Goal: Communication & Community: Answer question/provide support

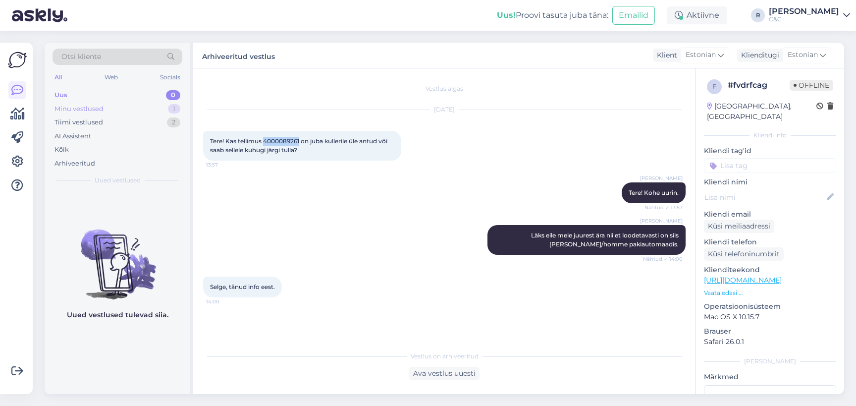
click at [146, 113] on div "Minu vestlused 1" at bounding box center [118, 109] width 130 height 14
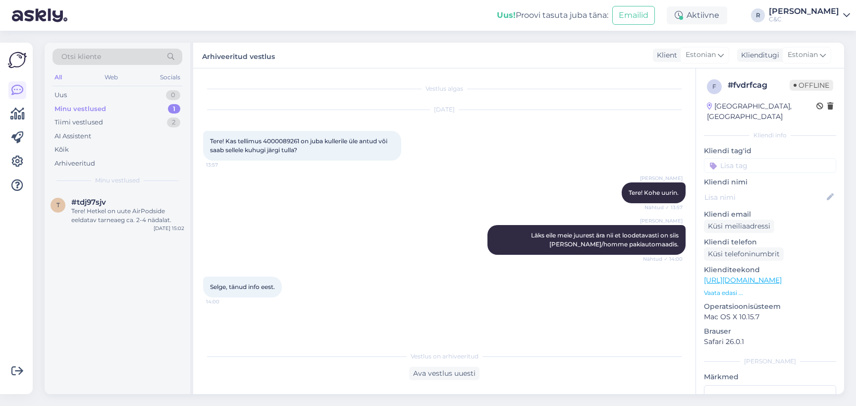
click at [134, 196] on div "t #tdj97sjv Tere! Hetkel on uute AirPodside eeldatav tarneaeg ca. 2-4 nädalat. …" at bounding box center [118, 213] width 146 height 45
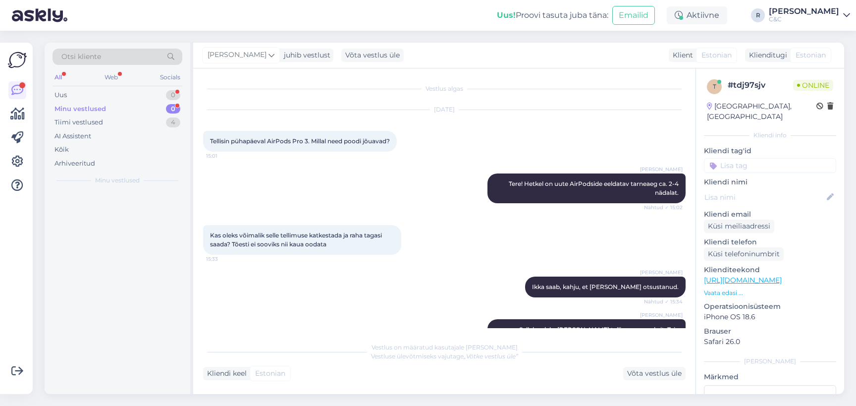
scroll to position [117, 0]
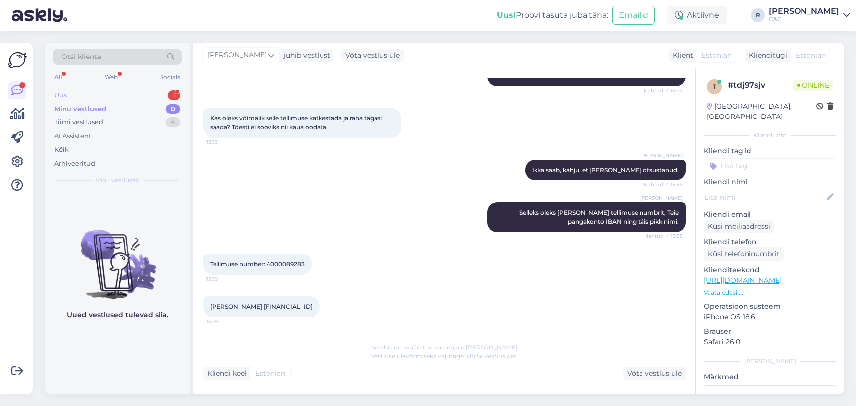
click at [135, 97] on div "Uus 1" at bounding box center [118, 95] width 130 height 14
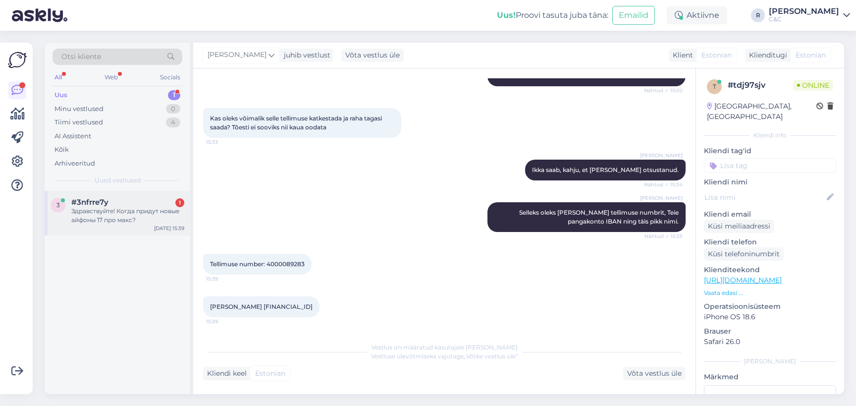
click at [129, 208] on div "Здравствуйте! Когда придут новые айфоны 17 про макс?" at bounding box center [127, 216] width 113 height 18
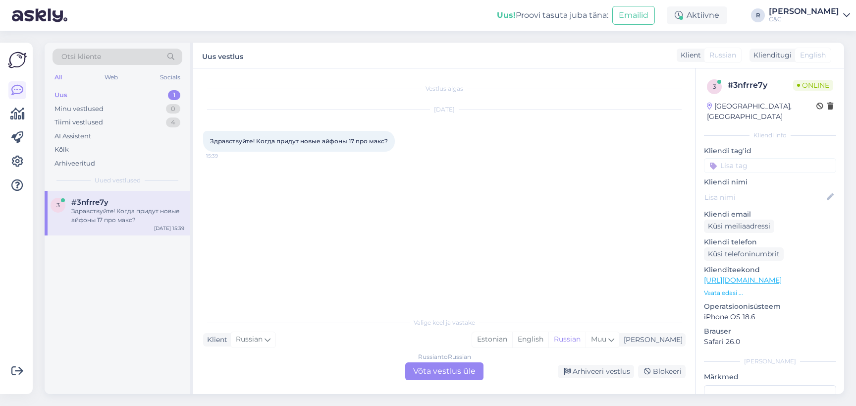
click at [437, 371] on div "Russian to Russian Võta vestlus üle" at bounding box center [444, 371] width 78 height 18
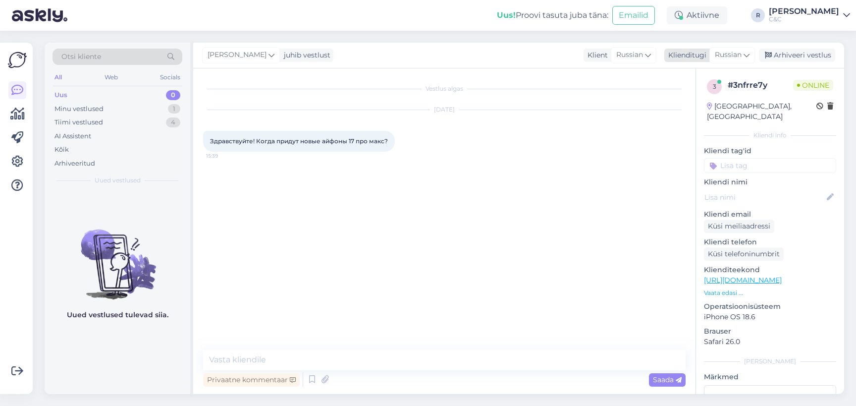
click at [746, 57] on icon at bounding box center [747, 55] width 6 height 11
type input "es"
click at [687, 112] on link "Estonian" at bounding box center [709, 115] width 109 height 16
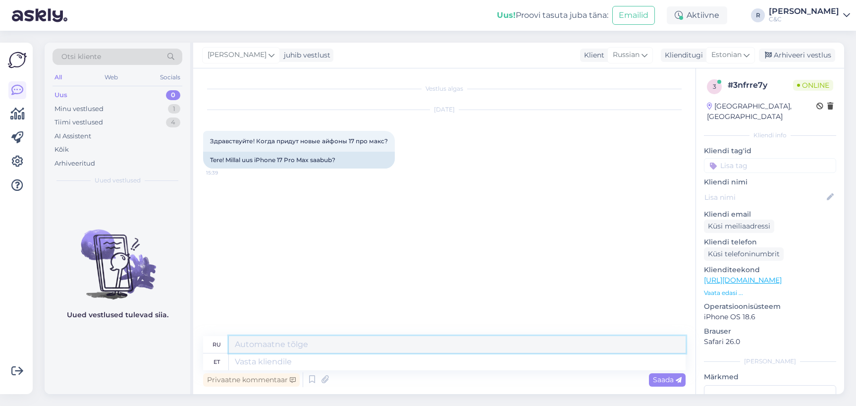
click at [323, 336] on textarea at bounding box center [457, 344] width 457 height 17
click at [290, 375] on div "Privaatne kommentaar" at bounding box center [251, 379] width 97 height 13
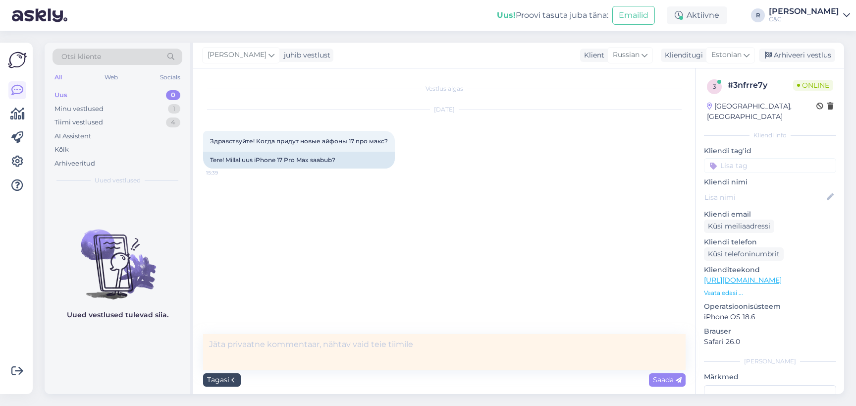
click at [233, 385] on div "Tagasi" at bounding box center [222, 379] width 38 height 13
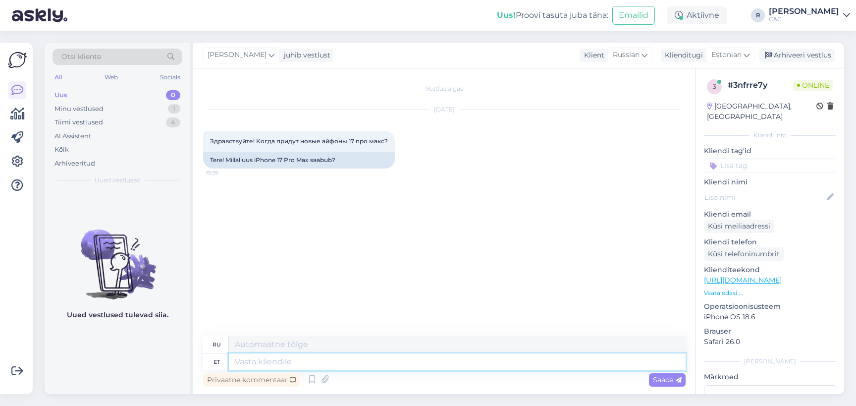
click at [293, 367] on textarea at bounding box center [457, 361] width 457 height 17
click at [312, 378] on icon at bounding box center [312, 379] width 12 height 15
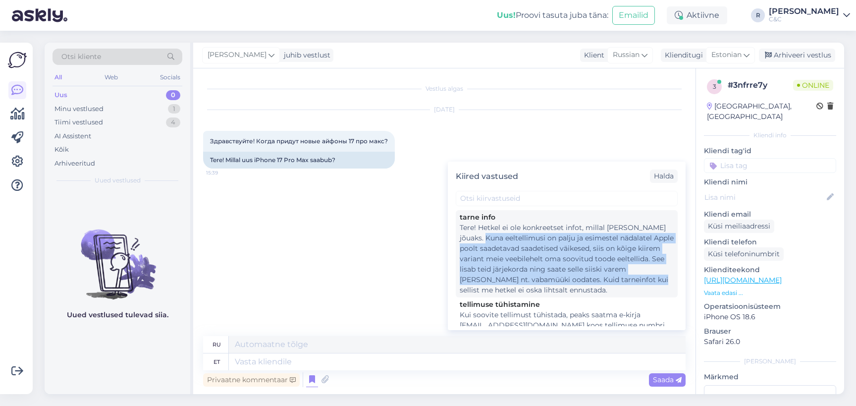
drag, startPoint x: 489, startPoint y: 233, endPoint x: 470, endPoint y: 292, distance: 62.5
click at [470, 292] on div "Tere! Hetkel ei ole konkreetset infot, millal [PERSON_NAME] jõuaks. Kuna eeltel…" at bounding box center [567, 258] width 214 height 73
type textarea "Здравствуйте! В настоящее время нет точной информации о сроках поставки. Поскол…"
type textarea "Tere! Hetkel ei ole konkreetset infot, millal [PERSON_NAME] jõuaks. Kuna eeltel…"
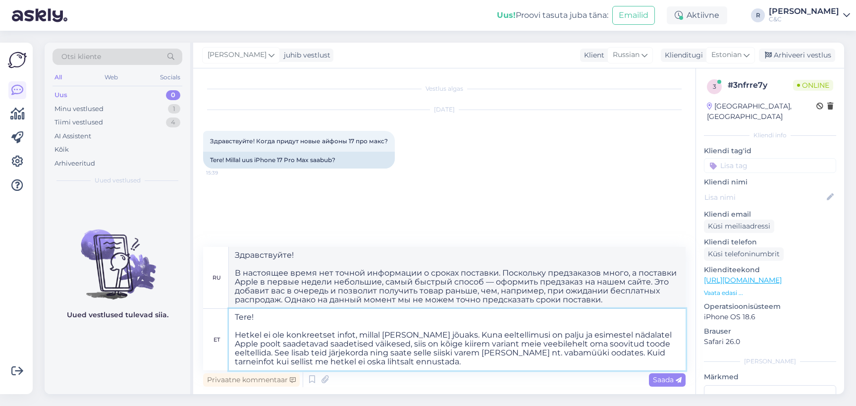
click at [362, 324] on textarea "Tere! Hetkel ei ole konkreetset infot, millal [PERSON_NAME] jõuaks. Kuna eeltel…" at bounding box center [457, 339] width 457 height 61
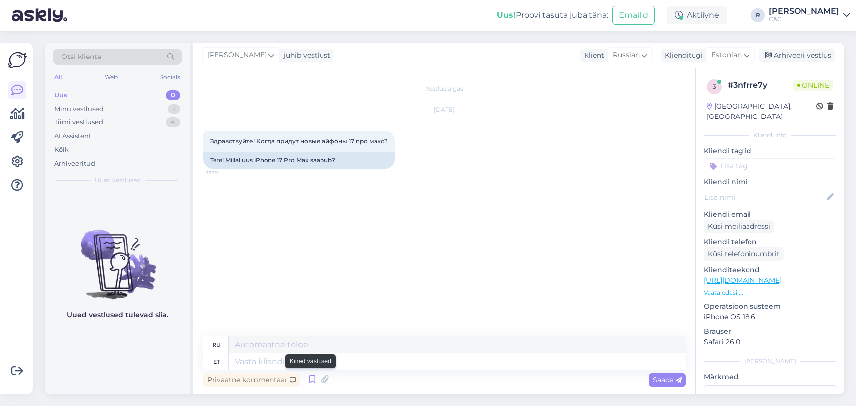
click at [311, 376] on icon at bounding box center [312, 379] width 12 height 15
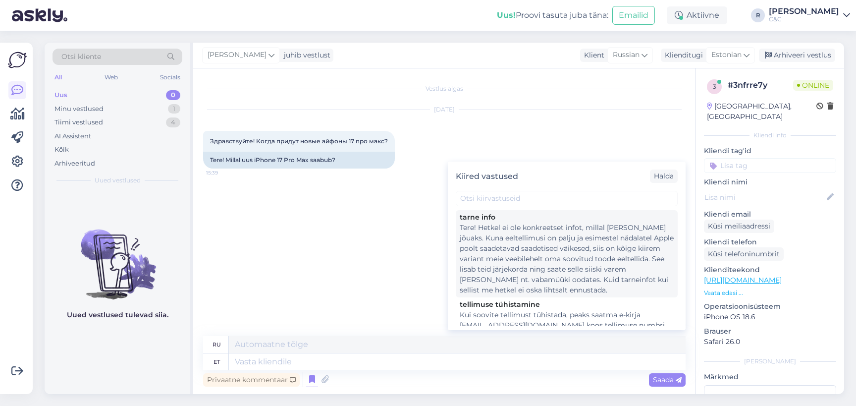
click at [502, 253] on div "Tere! Hetkel ei ole konkreetset infot, millal [PERSON_NAME] jõuaks. Kuna eeltel…" at bounding box center [567, 258] width 214 height 73
type textarea "Здравствуйте! В настоящее время нет точной информации о сроках поставки. Поскол…"
type textarea "Tere! Hetkel ei ole konkreetset infot, millal [PERSON_NAME] jõuaks. Kuna eeltel…"
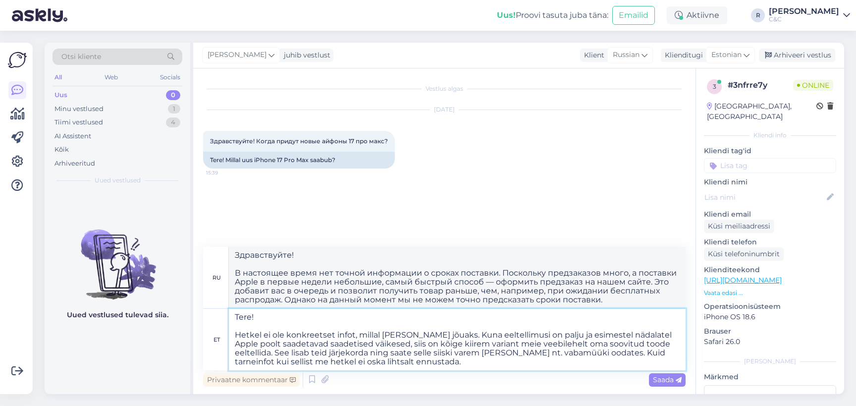
click at [427, 349] on textarea "Tere! Hetkel ei ole konkreetset infot, millal [PERSON_NAME] jõuaks. Kuna eeltel…" at bounding box center [457, 339] width 457 height 61
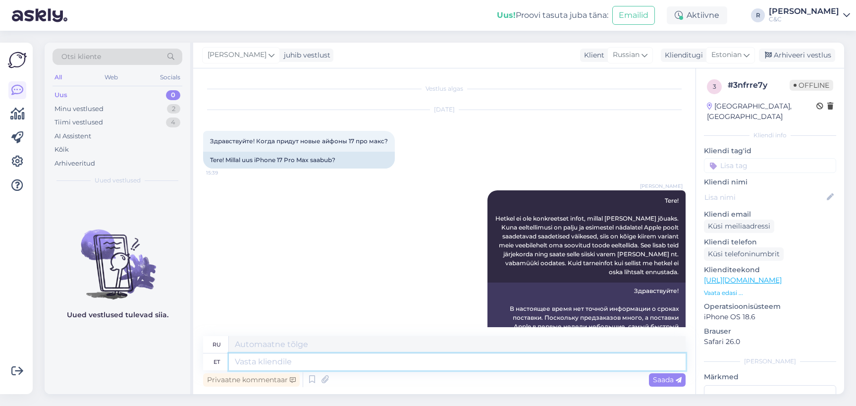
scroll to position [218, 0]
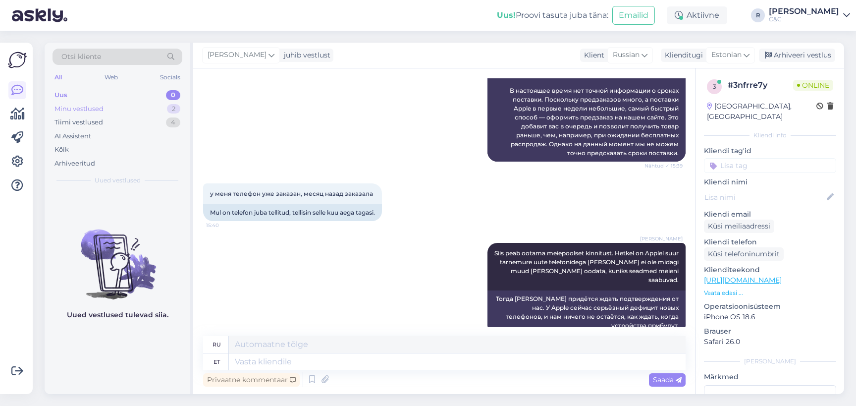
click at [163, 108] on div "Minu vestlused 2" at bounding box center [118, 109] width 130 height 14
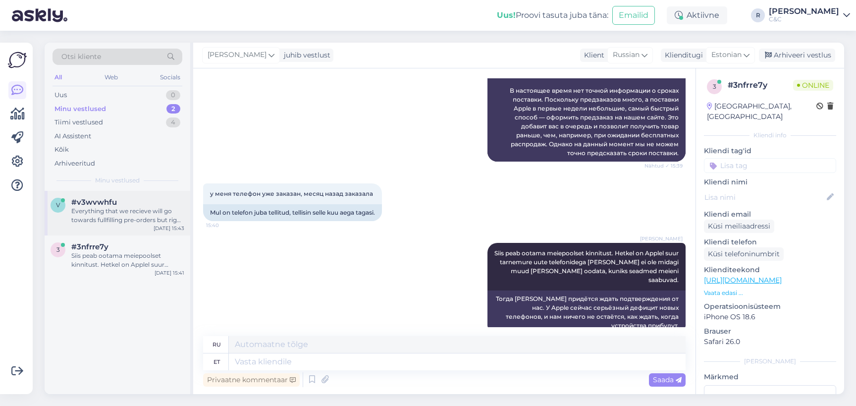
click at [132, 220] on div "Everything that we recieve will go towards fullfilling pre-orders but right now…" at bounding box center [127, 216] width 113 height 18
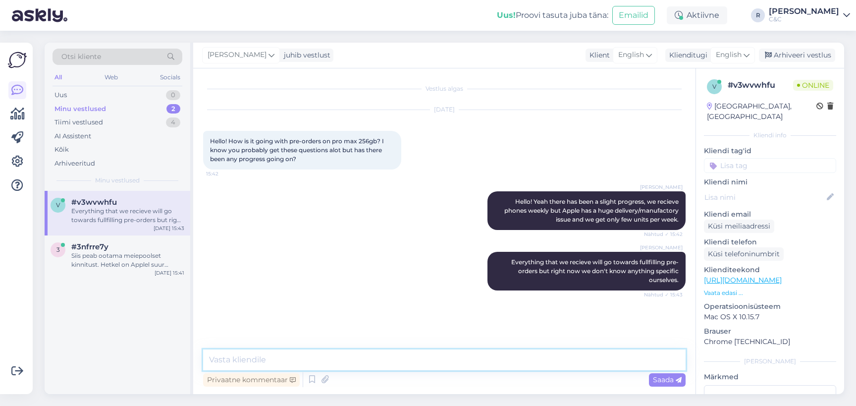
click at [289, 362] on textarea at bounding box center [444, 359] width 483 height 21
type textarea "R"
type textarea "E"
type textarea "We can only speculate by previous years that"
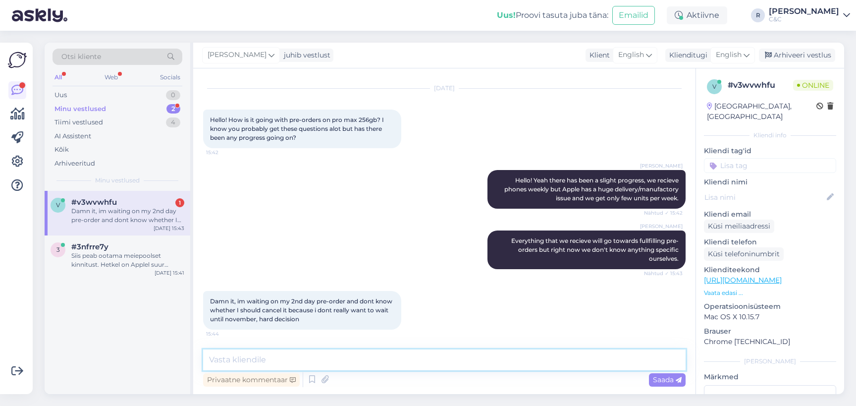
click at [295, 358] on textarea at bounding box center [444, 359] width 483 height 21
click at [301, 362] on textarea at bounding box center [444, 359] width 483 height 21
type textarea "W"
type textarea "I"
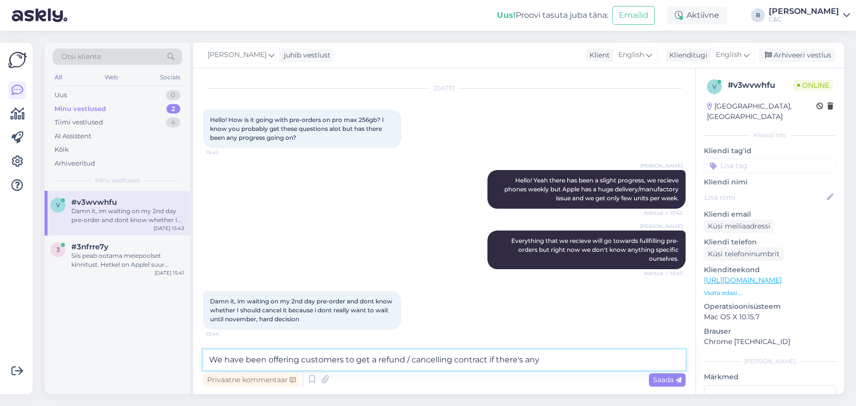
type textarea "We have been offering customers to get a refund / cancelling contract if there'…"
type textarea "Y"
type textarea "Yeah I feel you... :/"
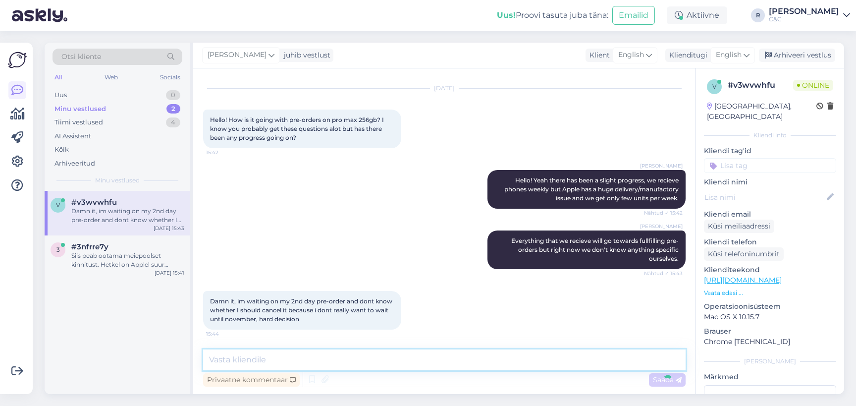
scroll to position [64, 0]
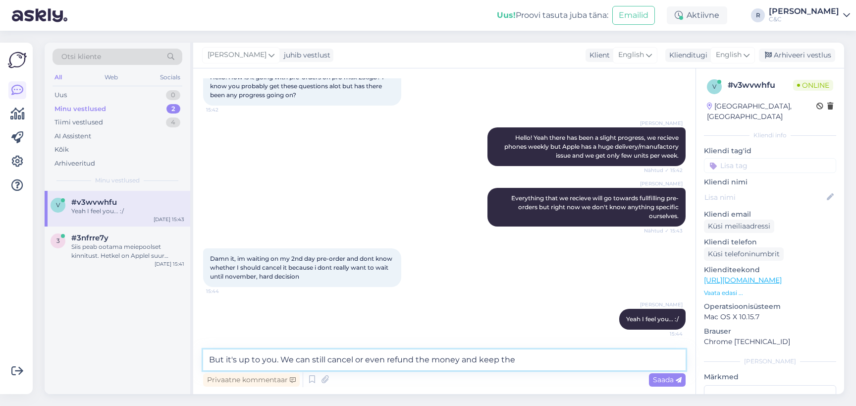
type textarea "But it's up to you. We can still cancel or even refund the money and keep the"
type textarea "But"
type textarea "There could be a miracle"
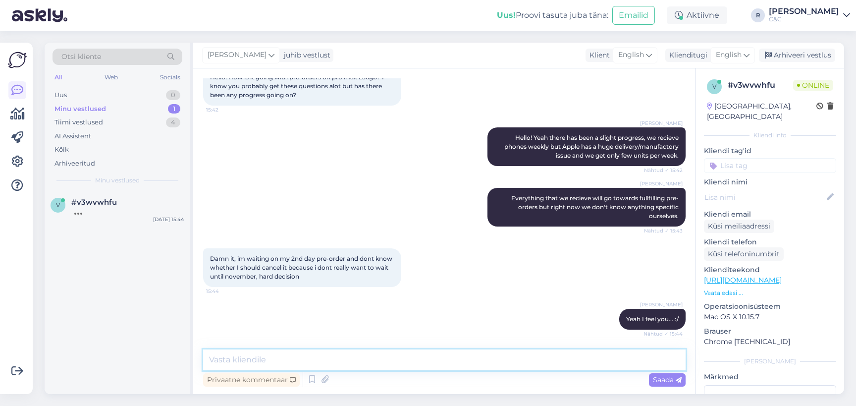
scroll to position [115, 0]
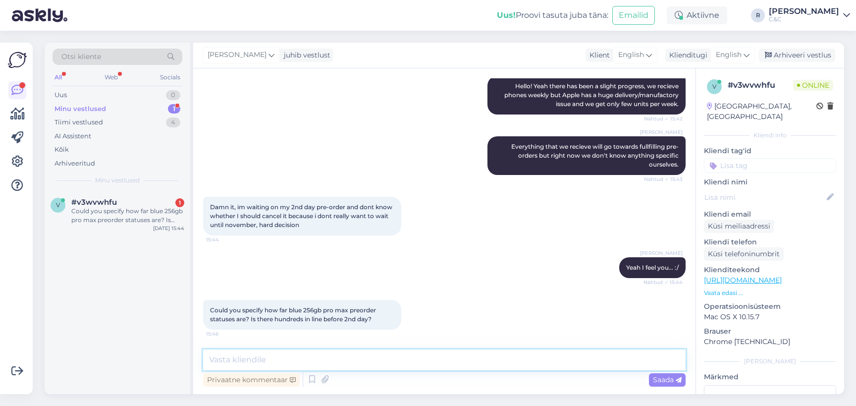
click at [315, 370] on textarea at bounding box center [444, 359] width 483 height 21
click at [315, 364] on textarea at bounding box center [444, 359] width 483 height 21
click at [319, 357] on textarea at bounding box center [444, 359] width 483 height 21
click at [251, 363] on textarea at bounding box center [444, 359] width 483 height 21
type textarea "About twenty thankfully"
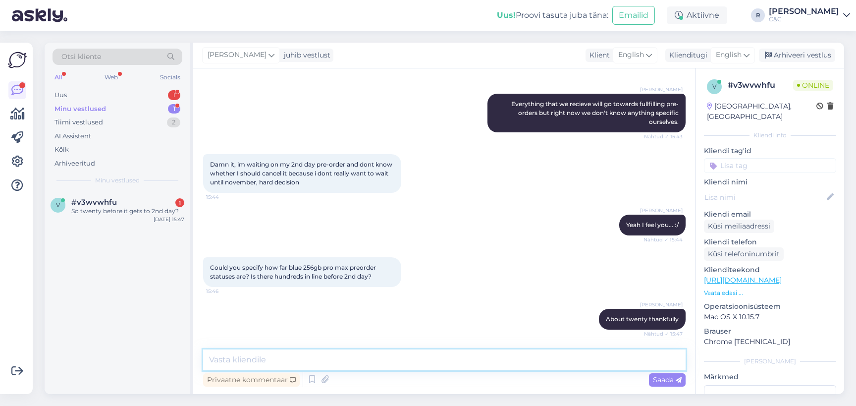
scroll to position [201, 0]
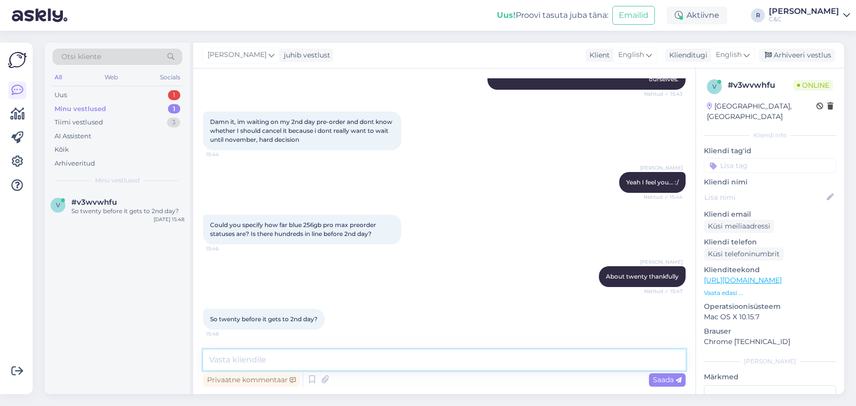
click at [270, 363] on textarea at bounding box center [444, 359] width 483 height 21
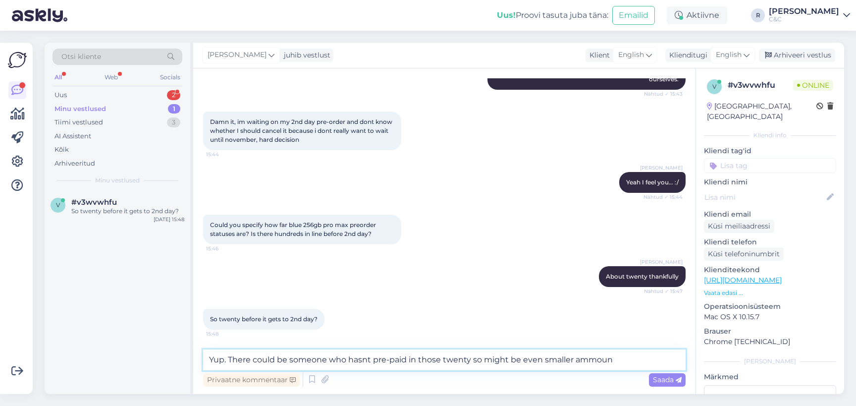
type textarea "Yup. There could be someone who hasnt pre-paid in those twenty so might be even…"
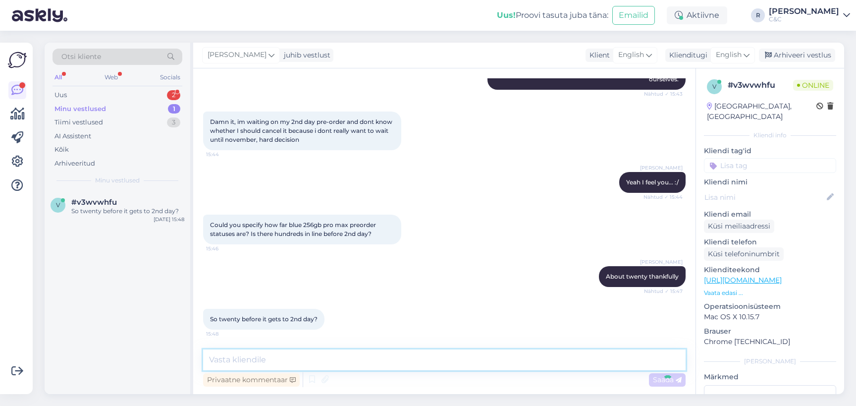
scroll to position [252, 0]
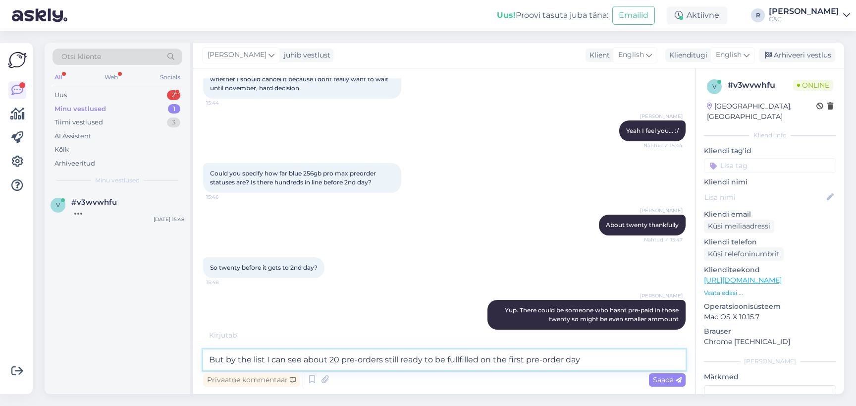
type textarea "But by the list I can see about 20 pre-orders still ready to be fullfilled on t…"
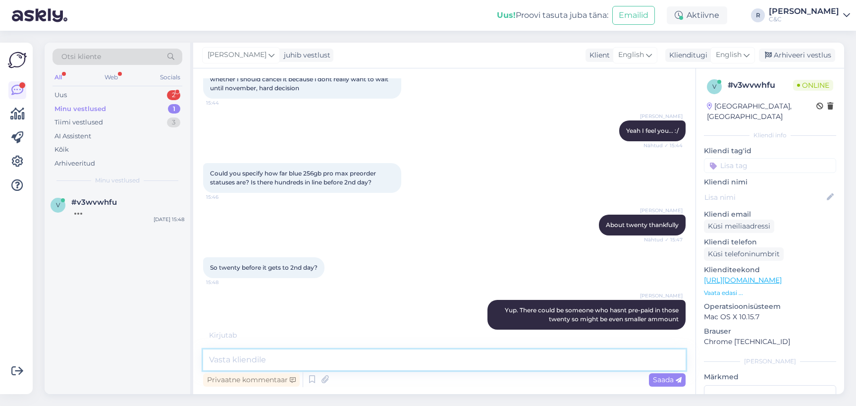
scroll to position [304, 0]
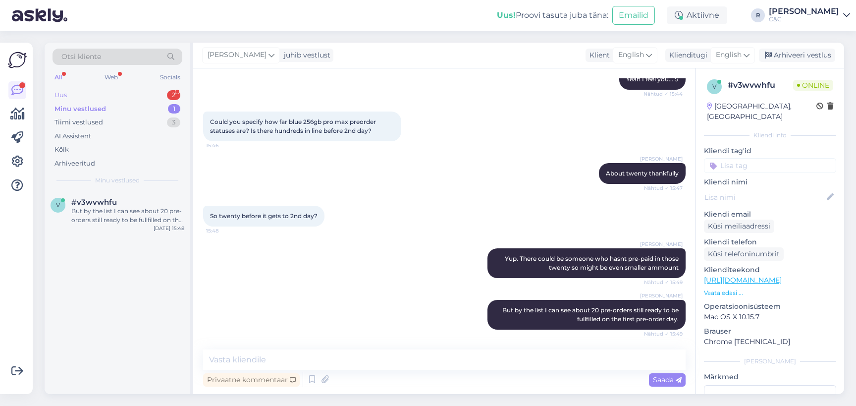
click at [152, 93] on div "Uus 2" at bounding box center [118, 95] width 130 height 14
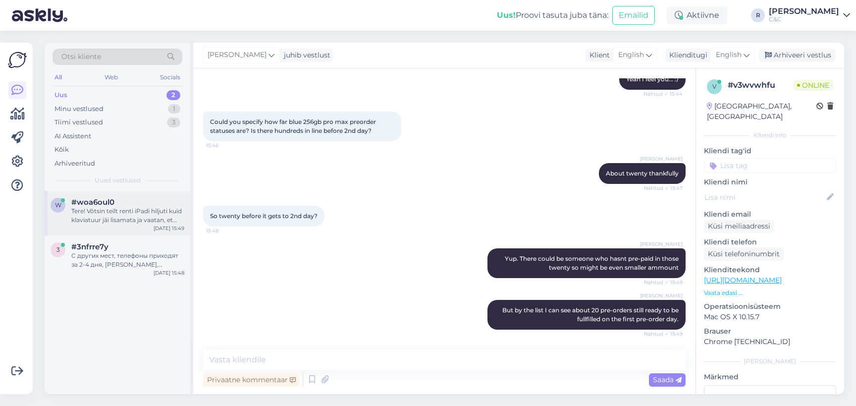
click at [98, 195] on div "w #woa6oul0 Tere! Võtsin teilt renti iPadi hiljuti kuid klaviatuur jäi lisamata…" at bounding box center [118, 213] width 146 height 45
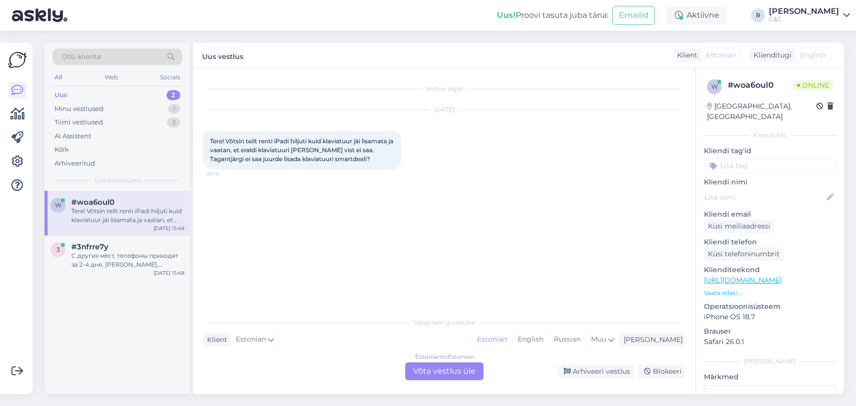
click at [435, 367] on div "Estonian to Estonian Võta vestlus üle" at bounding box center [444, 371] width 78 height 18
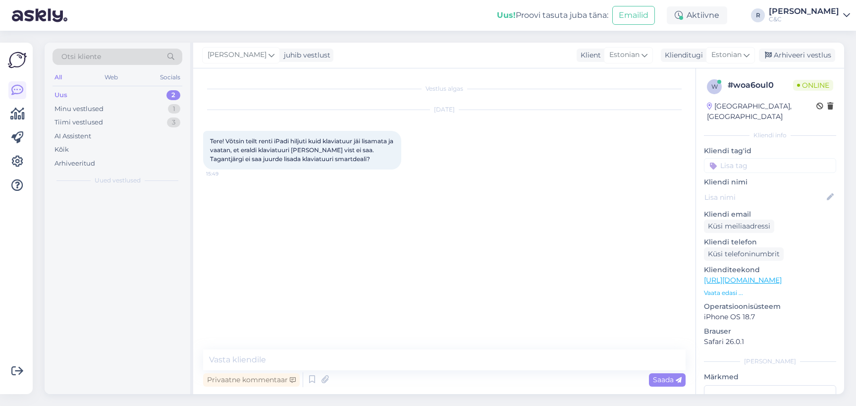
click at [418, 372] on div "Privaatne kommentaar Saada" at bounding box center [444, 379] width 483 height 19
click at [386, 361] on textarea at bounding box center [444, 359] width 483 height 21
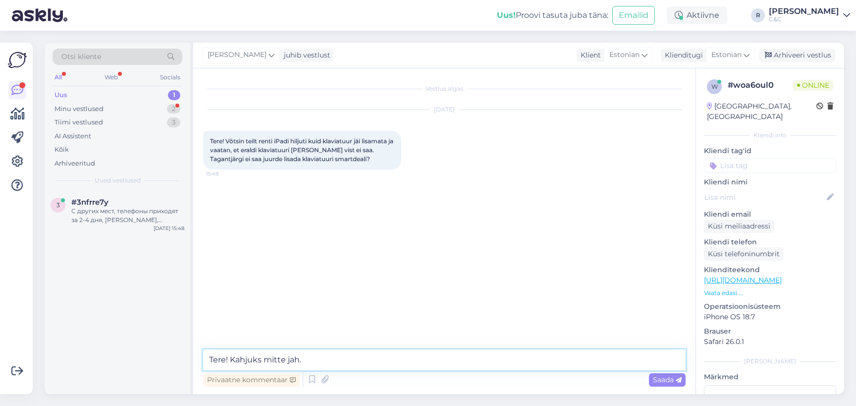
type textarea "Tere! Kahjuks mitte jah."
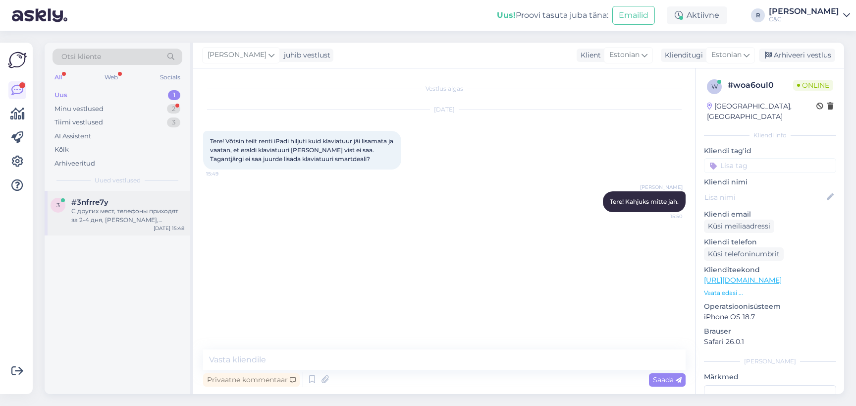
click at [131, 223] on div "С других мест, телефоны приходят за 2-4 дня, [PERSON_NAME], euronics" at bounding box center [127, 216] width 113 height 18
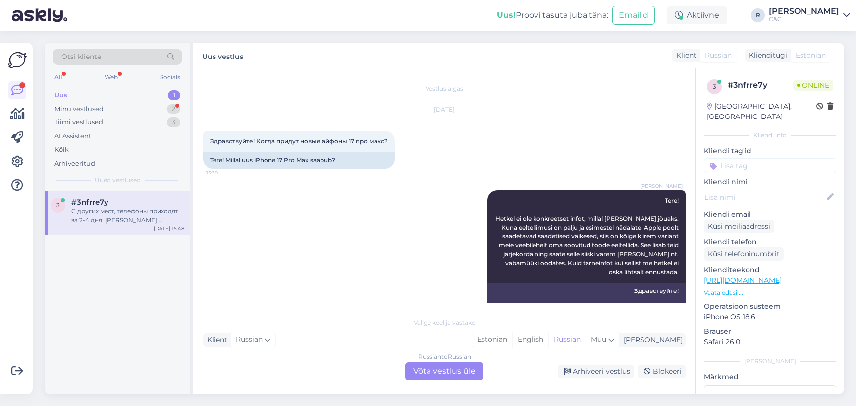
scroll to position [319, 0]
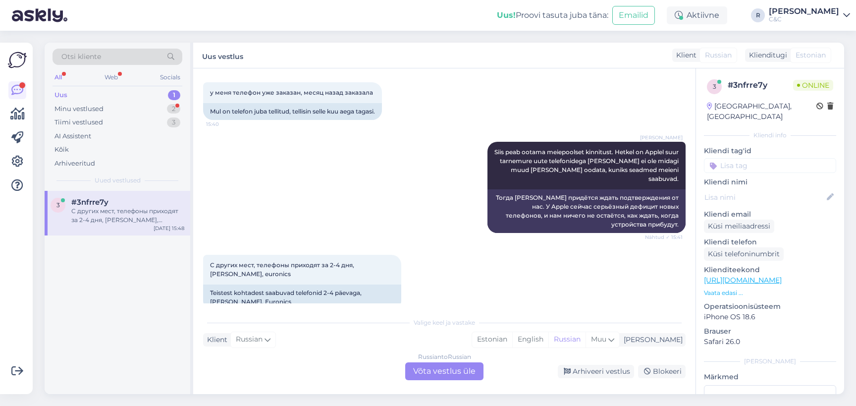
click at [439, 375] on div "Russian to Russian Võta vestlus üle" at bounding box center [444, 371] width 78 height 18
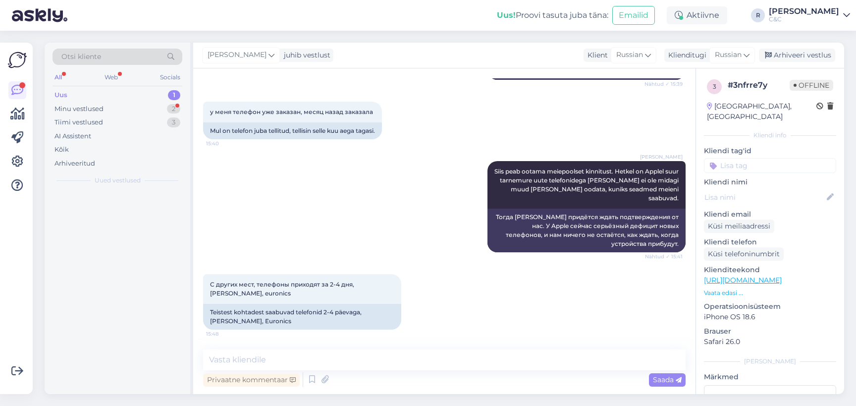
scroll to position [282, 0]
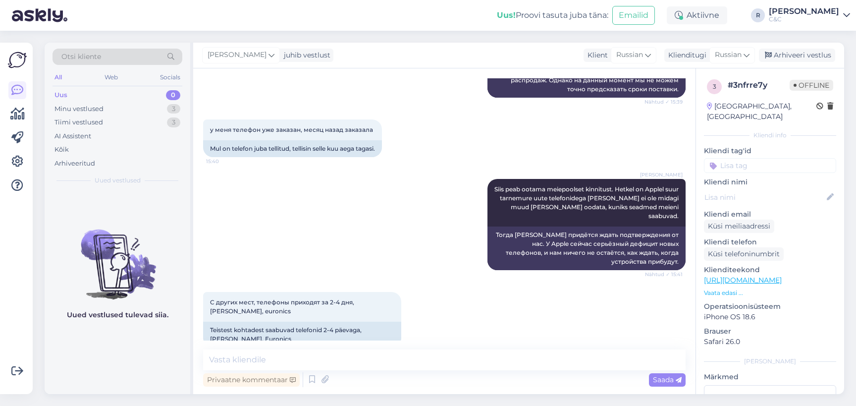
click at [430, 373] on div "Privaatne kommentaar Saada" at bounding box center [444, 379] width 483 height 19
click at [430, 370] on div "Privaatne kommentaar Saada" at bounding box center [444, 369] width 483 height 40
click at [734, 52] on span "Russian" at bounding box center [728, 55] width 27 height 11
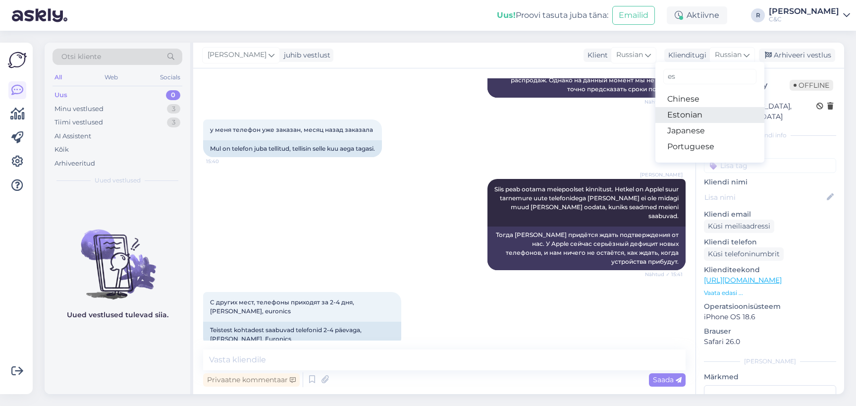
click at [692, 113] on link "Estonian" at bounding box center [709, 115] width 109 height 16
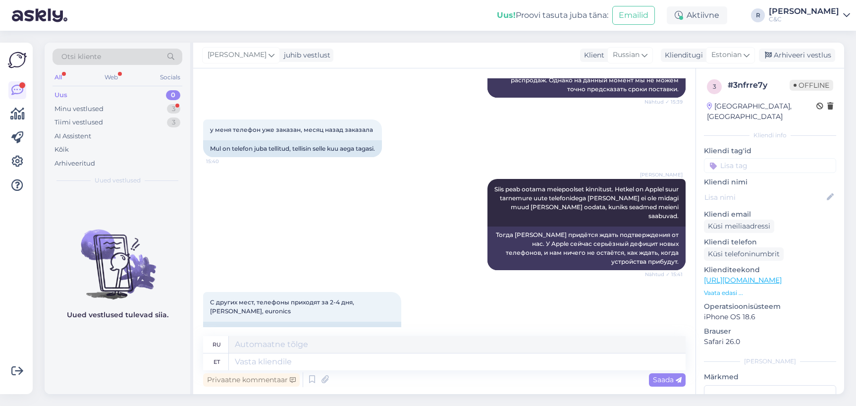
scroll to position [295, 0]
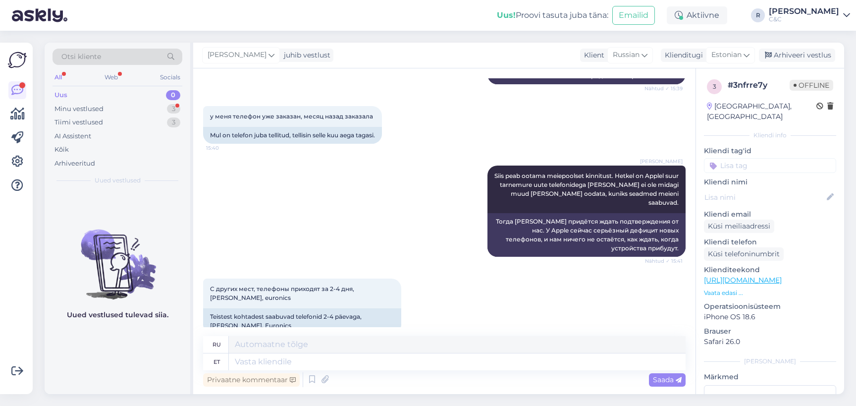
click at [357, 371] on div "Privaatne kommentaar Saada" at bounding box center [444, 379] width 483 height 19
click at [357, 368] on textarea at bounding box center [457, 361] width 457 height 17
type textarea "Ka n"
type textarea "Также"
type textarea "[PERSON_NAME] on"
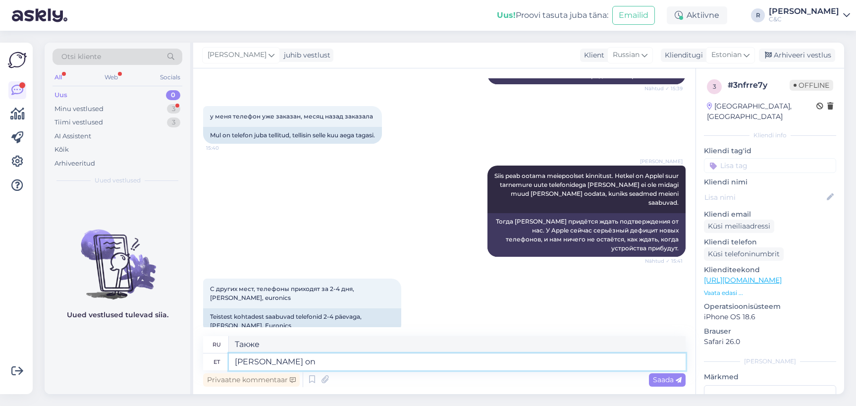
type textarea "Они тоже"
type textarea "[PERSON_NAME] on ee"
type textarea "У них также есть"
type textarea "[PERSON_NAME] on eeldatav ae"
type textarea "У них тоже есть ожидаемое"
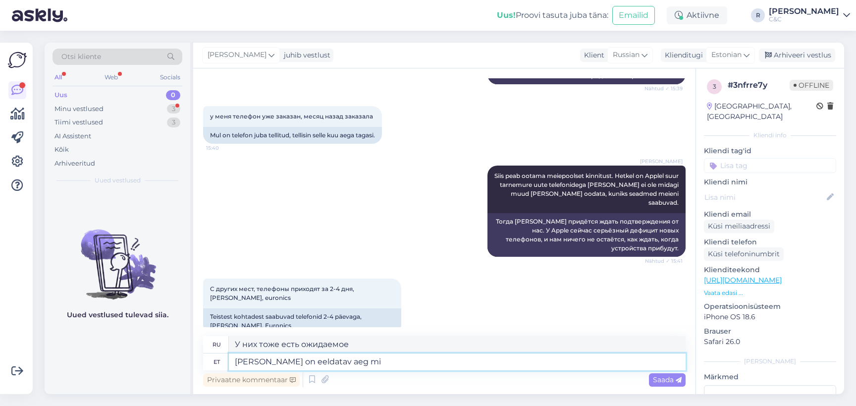
type textarea "[PERSON_NAME] on eeldatav aeg mis"
type textarea "У них также есть расчетное время."
type textarea "[PERSON_NAME] on eeldatav aeg mis ei"
type textarea "У них также есть приблизительное время, которое"
type textarea "[PERSON_NAME] on eeldatav aeg mis ei o"
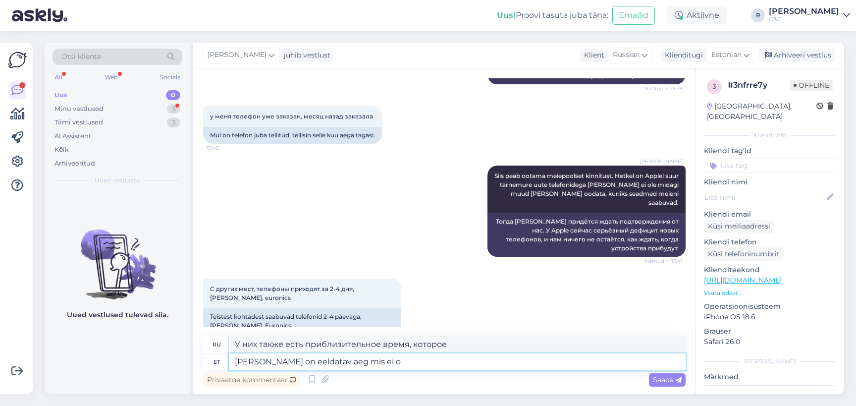
type textarea "У них также есть приблизительное время, которое не"
type textarea "[PERSON_NAME] on eeldatav aeg mis ei ole reegel. [PERSON_NAME]"
type textarea "У них также есть приблизительное время, что не является правилом."
type textarea "[PERSON_NAME] on eeldatav aeg mis ei ole reegel. Lisaks on ne"
type textarea "У них также есть предполагаемое время, что не является правилом. Кроме того, ес…"
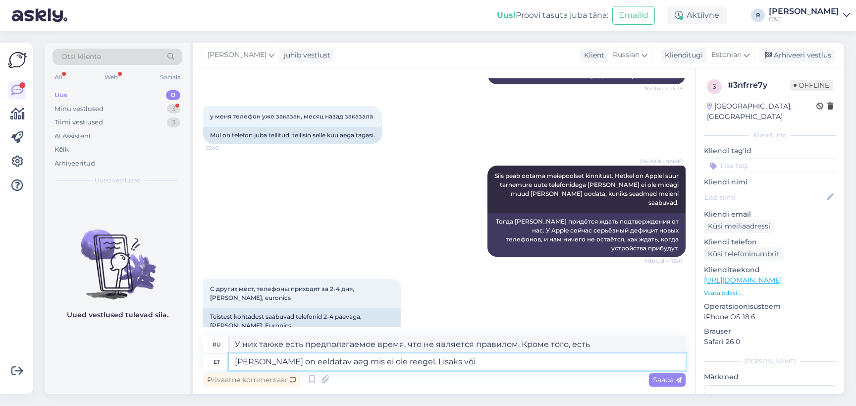
type textarea "[PERSON_NAME] on eeldatav aeg mis ei ole reegel. Lisaks võib"
type textarea "У них также есть приблизительное время, что не является правилом. Кроме того,"
type textarea "[PERSON_NAME] on eeldatav aeg mis ei ole reegel. Lisaks võib olla"
type textarea "У них также есть приблизительное время, что не является правилом. Кроме того, м…"
type textarea "[PERSON_NAME] on eeldatav aeg mis ei ole reegel. Lisaks võib olla olukord selles"
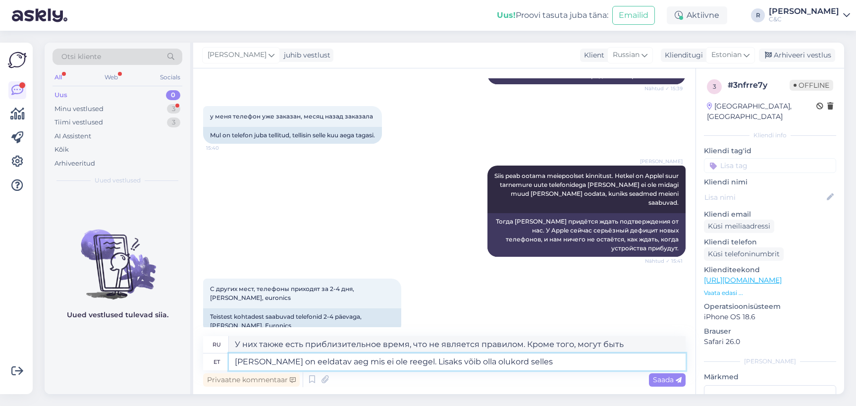
type textarea "У них также есть примерное время, что не является правилом. Кроме того, может в…"
type textarea "[PERSON_NAME] on eeldatav aeg mis ei ole reegel. Lisaks võib olla olukord selle…"
type textarea "У них также есть приблизительное время, что не является правилом. Кроме того, м…"
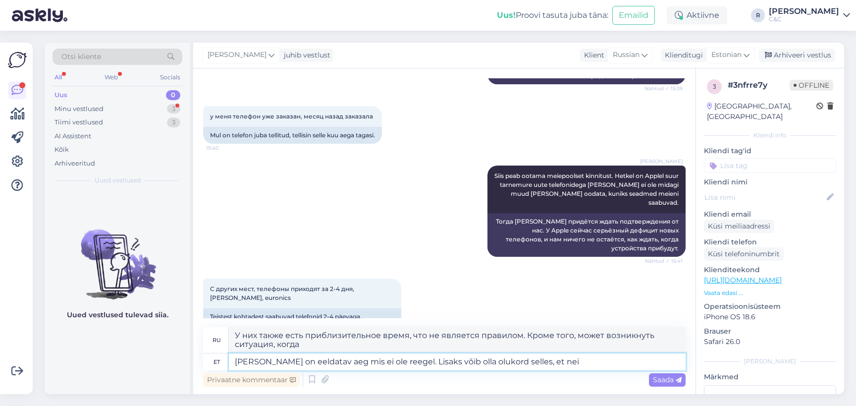
scroll to position [304, 0]
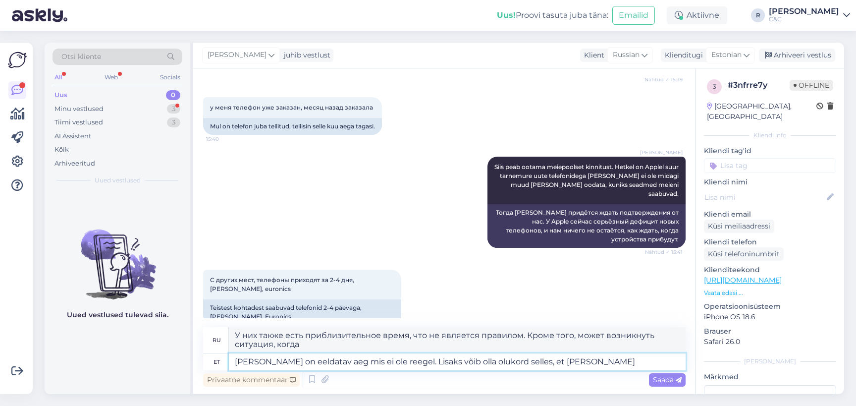
type textarea "[PERSON_NAME] on eeldatav aeg mis ei ole reegel. Lisaks võib olla olukord selle…"
type textarea "У них также есть приблизительное время, что не является правилом. Кроме того, м…"
type textarea "[PERSON_NAME] on eeldatav aeg mis ei ole reegel. Lisaks võib olla olukord selle…"
type textarea "У них также есть ожидаемое время, что не является правилом. Кроме того, может с…"
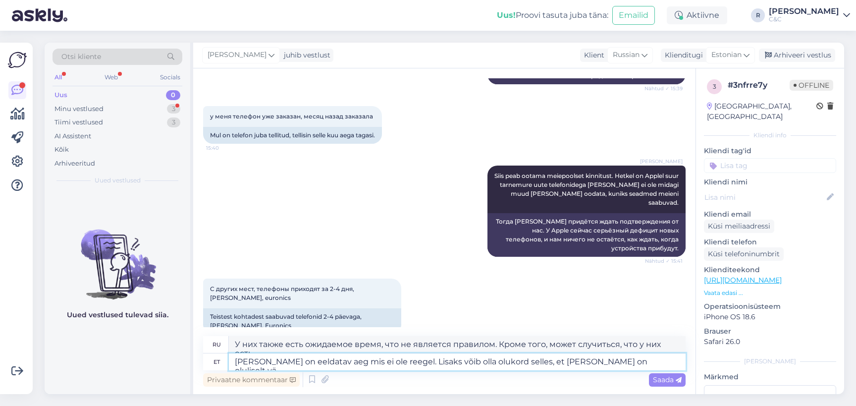
type textarea "[PERSON_NAME] on eeldatav aeg mis ei ole reegel. Lisaks võib olla olukord selle…"
type textarea "У них также есть ожидаемое время, что не является правилом. Кроме того, может с…"
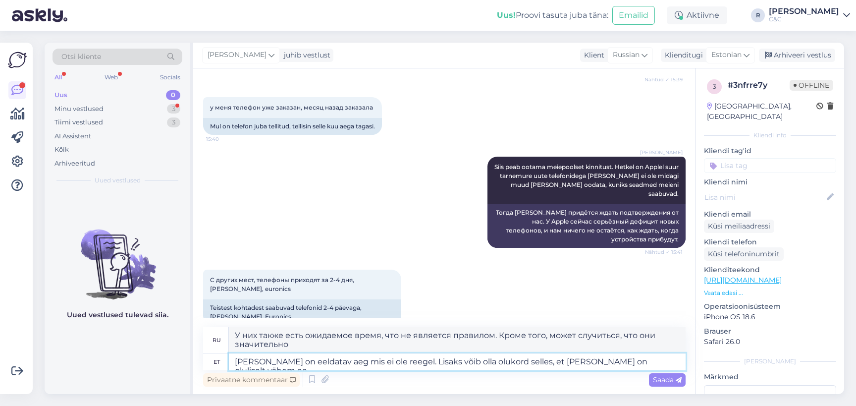
type textarea "[PERSON_NAME] on eeldatav aeg mis ei ole reegel. Lisaks võib olla olukord selle…"
type textarea "У них также есть предполагаемое время, что не является правилом. Кроме того, мо…"
type textarea "[PERSON_NAME] on eeldatav aeg mis ei ole reegel. Lisaks võib olla olukord selle…"
type textarea "У них также есть ориентировочное время, что не является правилом. Кроме того, у…"
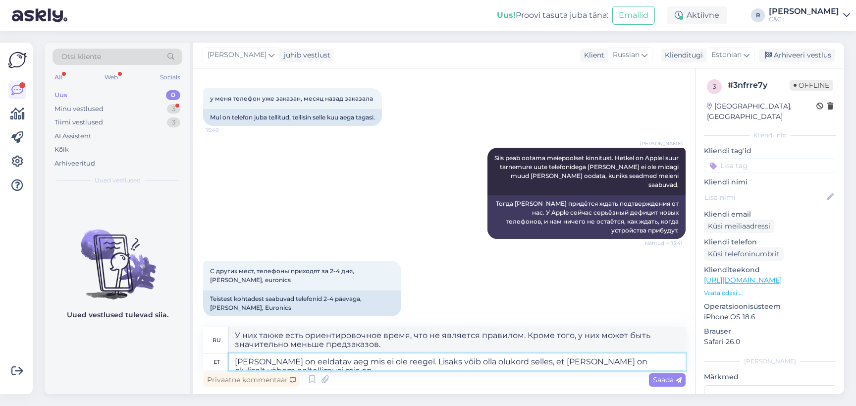
type textarea "[PERSON_NAME] on eeldatav aeg mis ei ole reegel. Lisaks võib olla olukord selle…"
type textarea "У них также есть предполагаемое время, что не является правилом. Кроме того, у …"
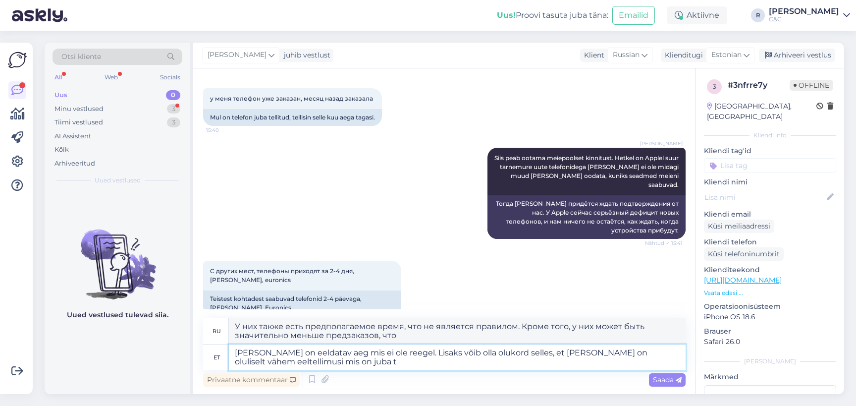
type textarea "[PERSON_NAME] on eeldatav aeg mis ei ole reegel. Lisaks võib olla olukord selle…"
type textarea "У них также есть предполагаемое время, что не является правилом. Кроме того, во…"
type textarea "[PERSON_NAME] on eeldatav aeg mis ei ole reegel. Lisaks võib olla olukord selle…"
type textarea "У них также есть ориентировочное время, что не является правилом. Кроме того, у…"
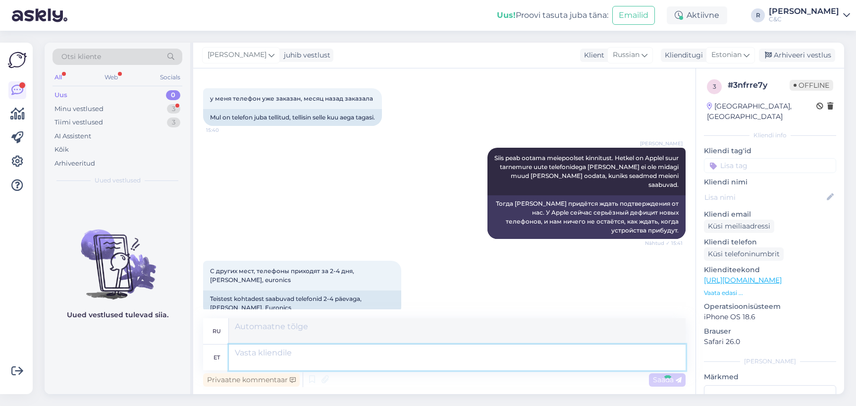
scroll to position [390, 0]
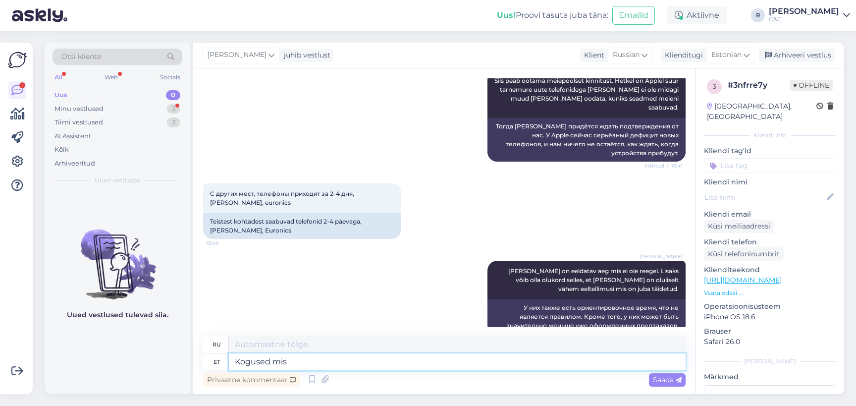
type textarea "Kogused mis"
type textarea "Количества"
type textarea "Kogused mis E"
type textarea "Количества, которые"
type textarea "Kogused mis Eesti pak"
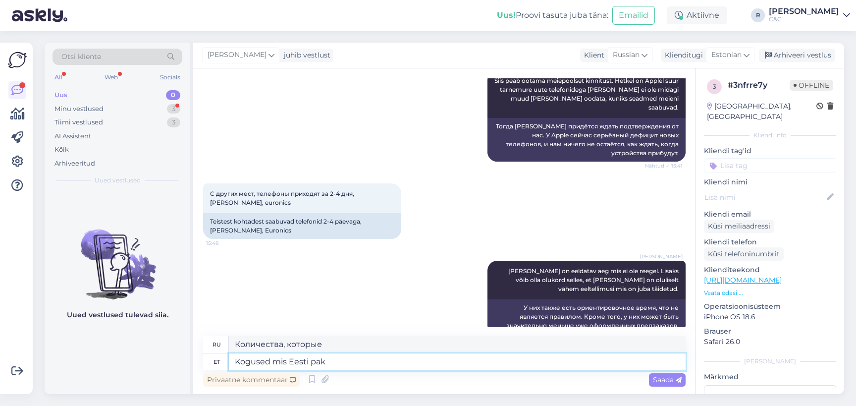
type textarea "[DEMOGRAPHIC_DATA], которые Эстония"
type textarea "Kogused mis Eesti pakkujatele saabuad"
type textarea "Объемы для [DEMOGRAPHIC_DATA] участников торгов"
type textarea "Kogused mis Eesti pakkujatele saabuvad on"
type textarea "Объемы, поступающие [DEMOGRAPHIC_DATA] поставщикам"
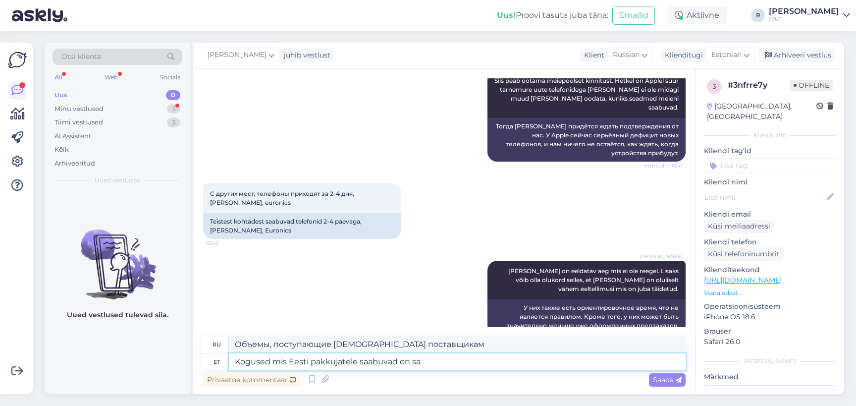
type textarea "Kogused mis Eesti pakkujatele saabuvad on [PERSON_NAME]"
type textarea "Объемы, которые поступят [DEMOGRAPHIC_DATA] поставщикам, следующие:"
type textarea "Kogused mis Eesti pakkujatele saabuvad on [PERSON_NAME]."
type textarea "Объемы, поступающие [DEMOGRAPHIC_DATA] поставщикам, одинаковы."
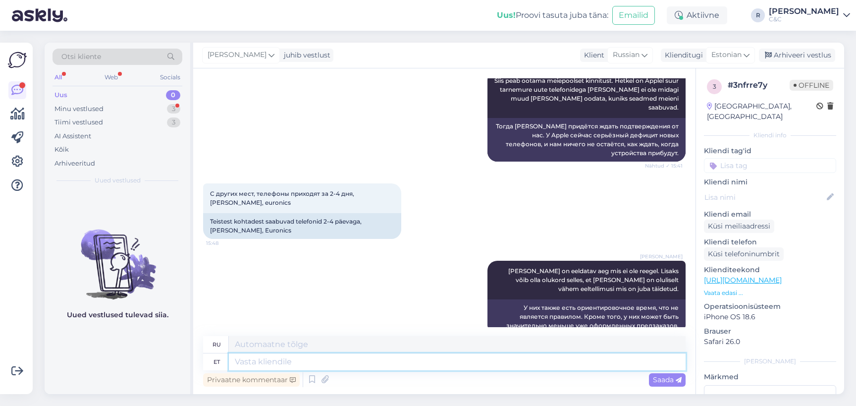
scroll to position [459, 0]
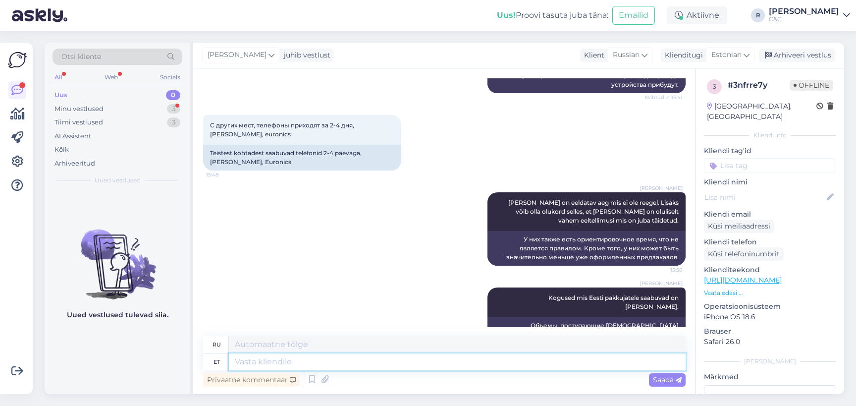
type textarea "A"
type textarea "ma e"
type textarea "я"
type textarea "ma ei os"
type textarea "Я не"
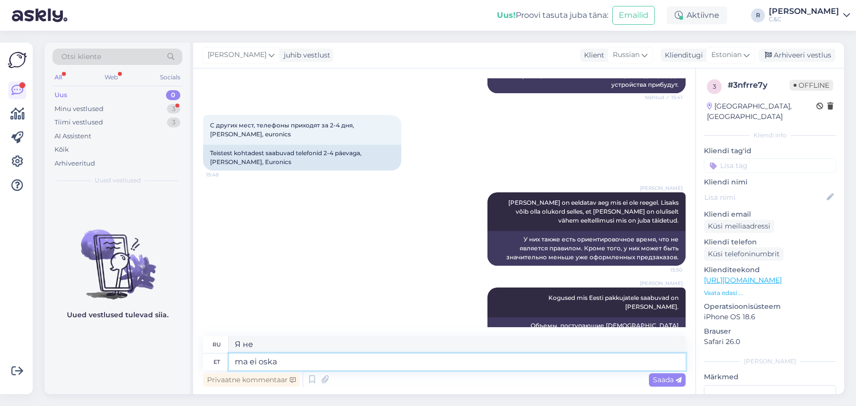
type textarea "ma ei oska"
type textarea "Я не могу"
click at [137, 106] on div "Minu vestlused 3" at bounding box center [118, 109] width 130 height 14
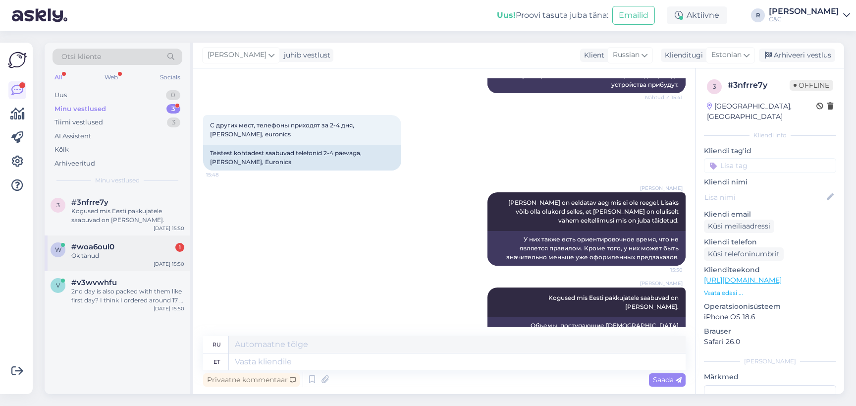
click at [100, 250] on span "#woa6oul0" at bounding box center [92, 246] width 43 height 9
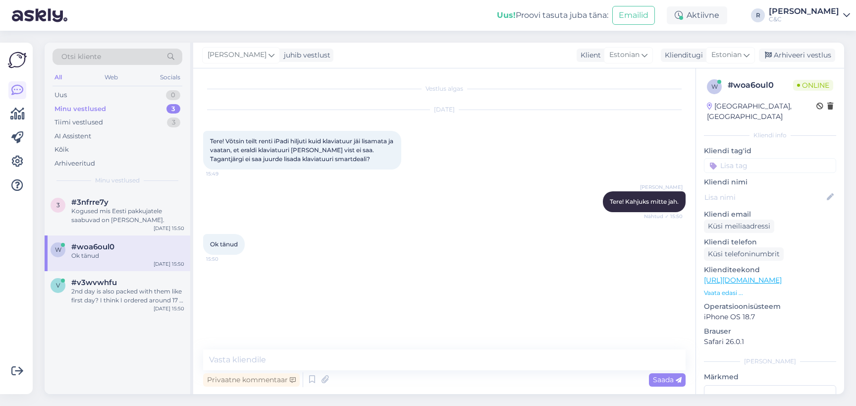
scroll to position [0, 0]
click at [823, 56] on div "Arhiveeri vestlus" at bounding box center [797, 55] width 76 height 13
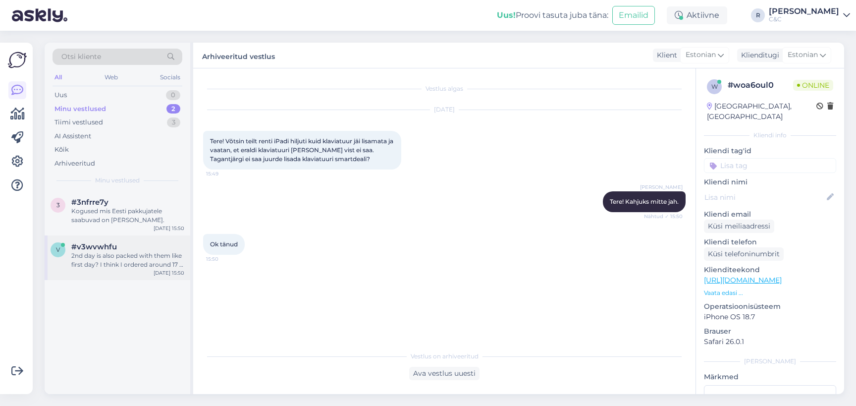
click at [136, 249] on div "#v3wvwhfu" at bounding box center [127, 246] width 113 height 9
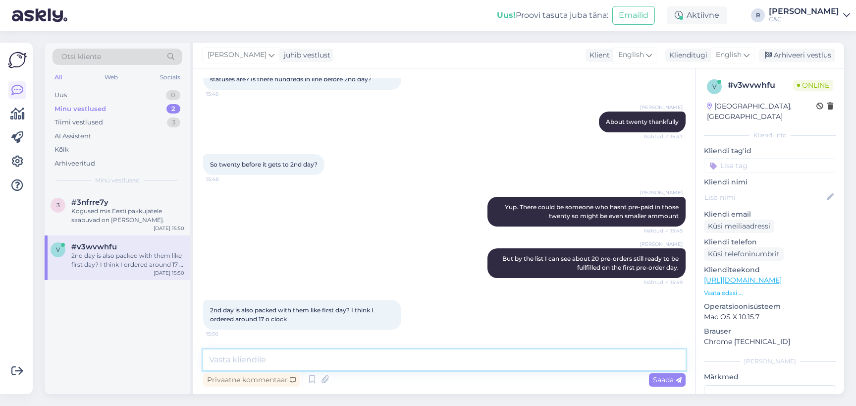
click at [296, 361] on textarea at bounding box center [444, 359] width 483 height 21
click at [256, 383] on div "Privaatne kommentaar" at bounding box center [251, 379] width 97 height 13
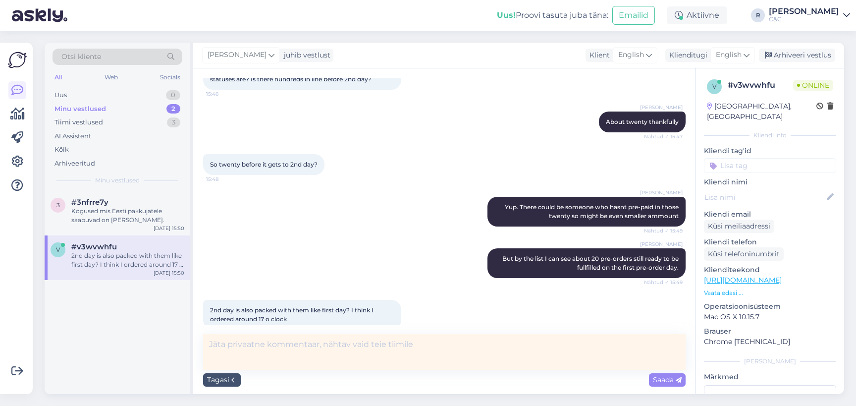
click at [260, 365] on textarea at bounding box center [444, 352] width 483 height 36
click at [227, 372] on div "Tagasi Saada" at bounding box center [444, 379] width 483 height 19
click at [227, 374] on div "Tagasi" at bounding box center [222, 379] width 38 height 13
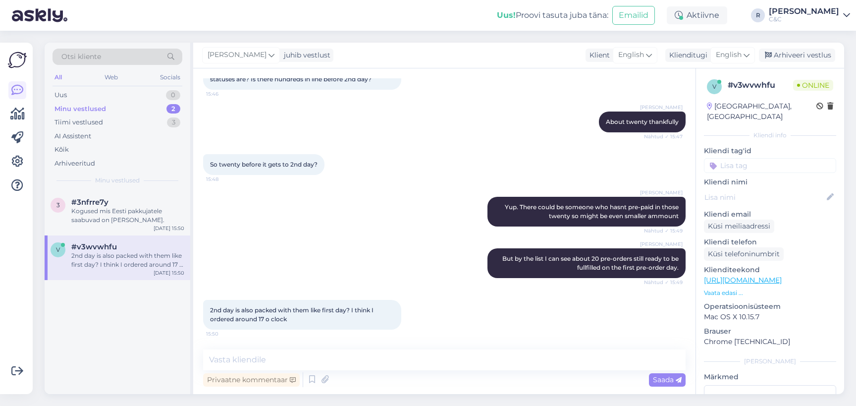
drag, startPoint x: 241, startPoint y: 342, endPoint x: 240, endPoint y: 348, distance: 6.5
click at [241, 342] on div "Vestlus algas [DATE] Hello! How is it going with pre-orders on pro max 256gb? I…" at bounding box center [444, 230] width 502 height 325
click at [236, 360] on textarea at bounding box center [444, 359] width 483 height 21
type textarea "About 10."
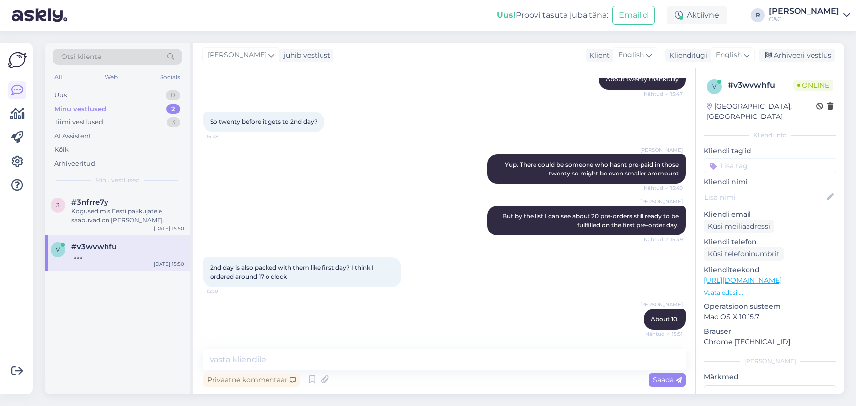
scroll to position [458, 0]
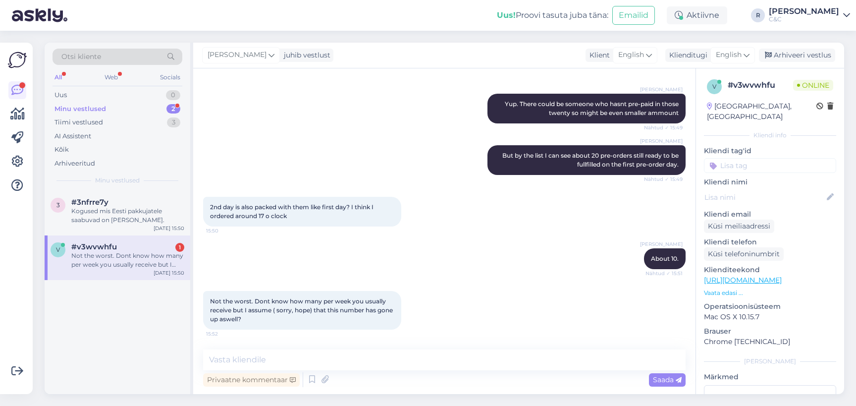
click at [104, 264] on div "Not the worst. Dont know how many per week you usually receive but I assume ( s…" at bounding box center [127, 260] width 113 height 18
click at [296, 357] on textarea at bounding box center [444, 359] width 483 height 21
click at [296, 358] on textarea at bounding box center [444, 359] width 483 height 21
type textarea "t"
type textarea "Totally random."
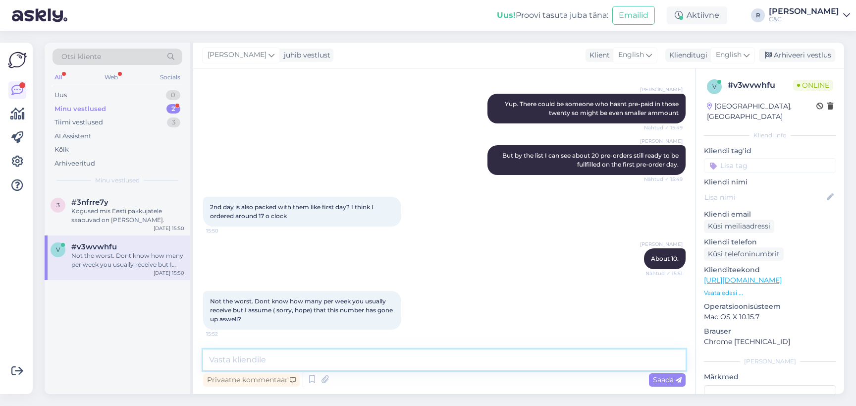
scroll to position [501, 0]
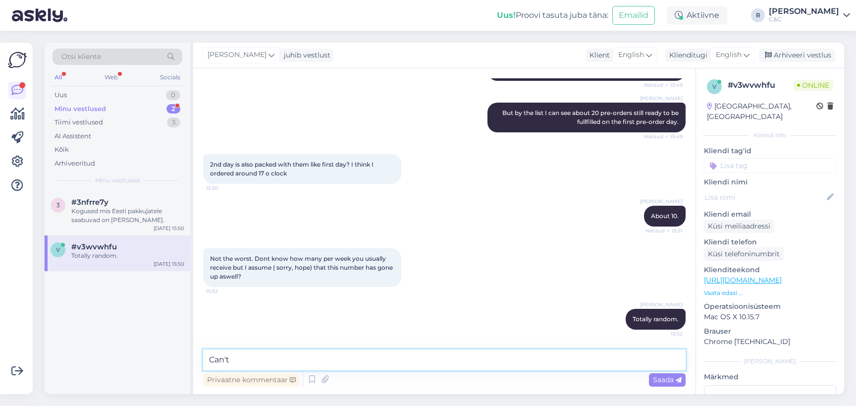
type textarea "Can'"
click at [114, 219] on div "Kogused mis Eesti pakkujatele saabuvad on [PERSON_NAME]." at bounding box center [127, 216] width 113 height 18
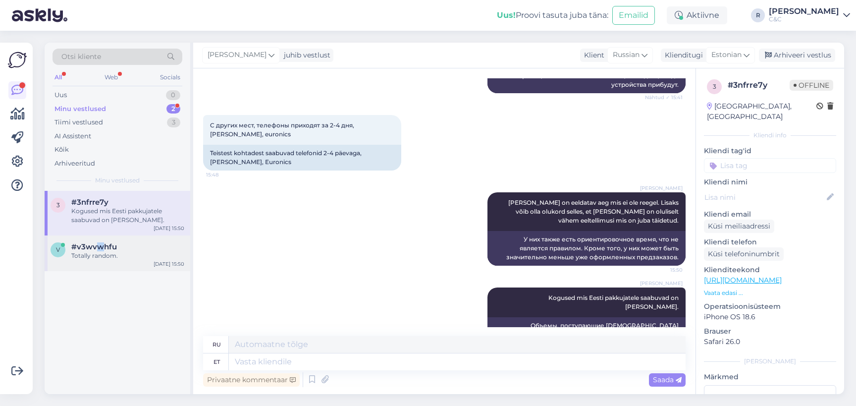
click at [99, 245] on span "#v3wvwhfu" at bounding box center [94, 246] width 46 height 9
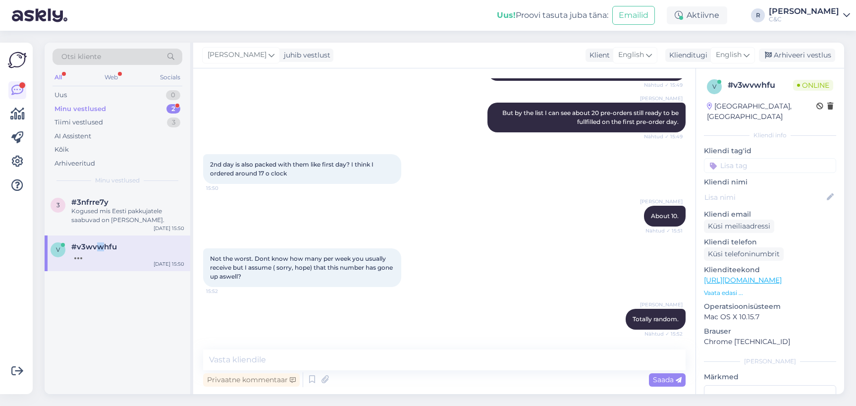
scroll to position [552, 0]
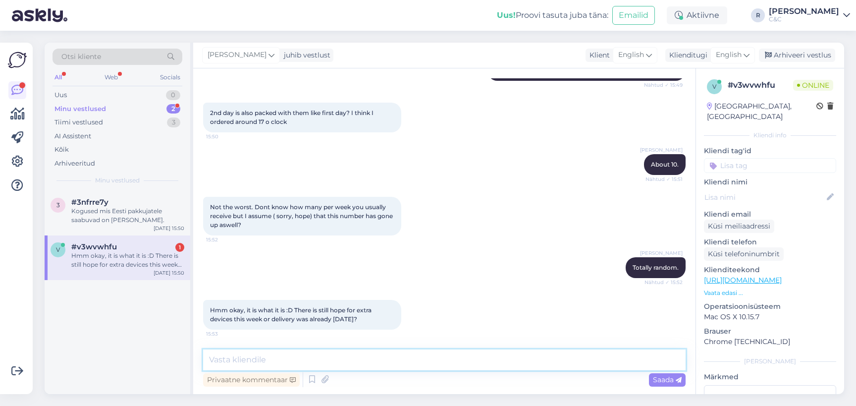
click at [280, 363] on textarea at bounding box center [444, 359] width 483 height 21
click at [272, 363] on textarea at bounding box center [444, 359] width 483 height 21
type textarea "N"
type textarea "It's usually mid week or so."
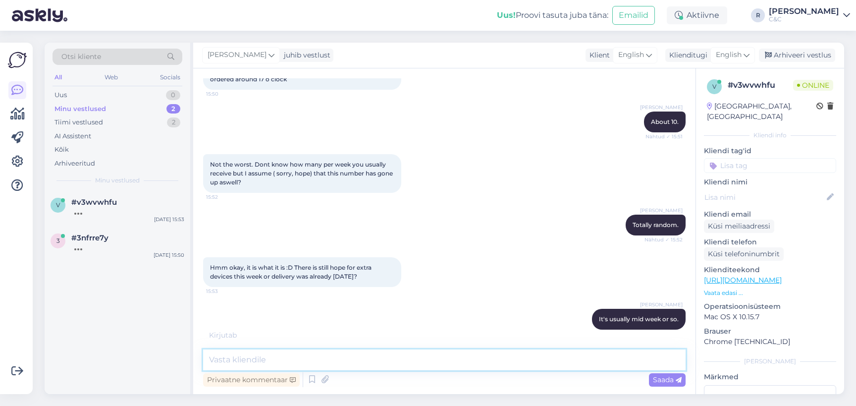
scroll to position [655, 0]
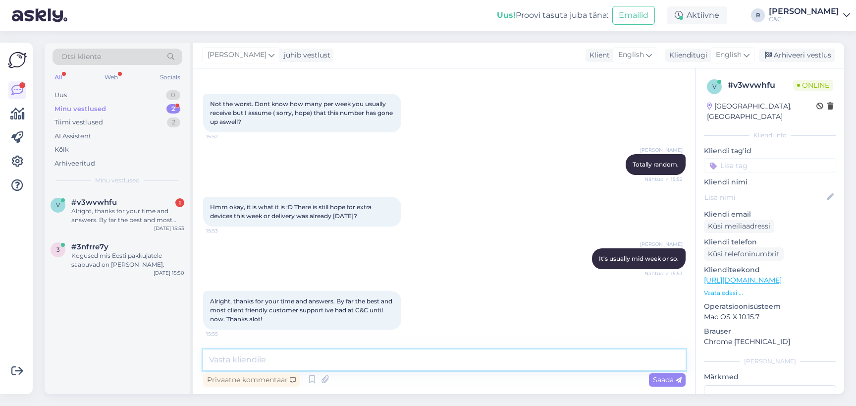
click at [363, 357] on textarea at bounding box center [444, 359] width 483 height 21
click at [353, 361] on textarea at bounding box center [444, 359] width 483 height 21
type textarea "Glad to hear! :) Have a good one!"
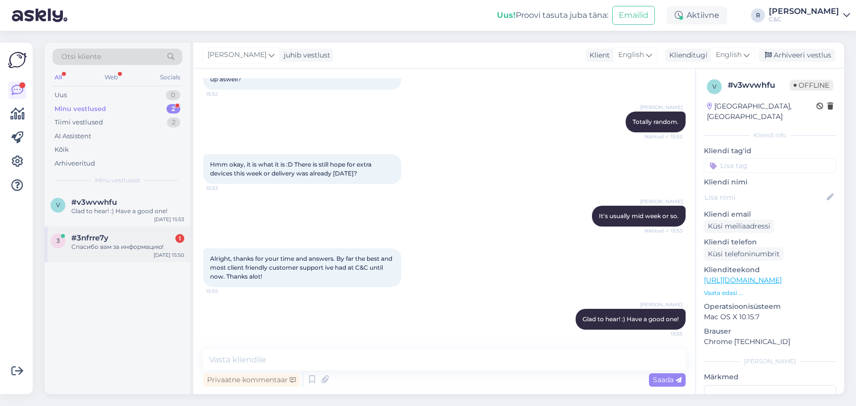
click at [145, 251] on div "Спасибо вам за информацию!" at bounding box center [127, 246] width 113 height 9
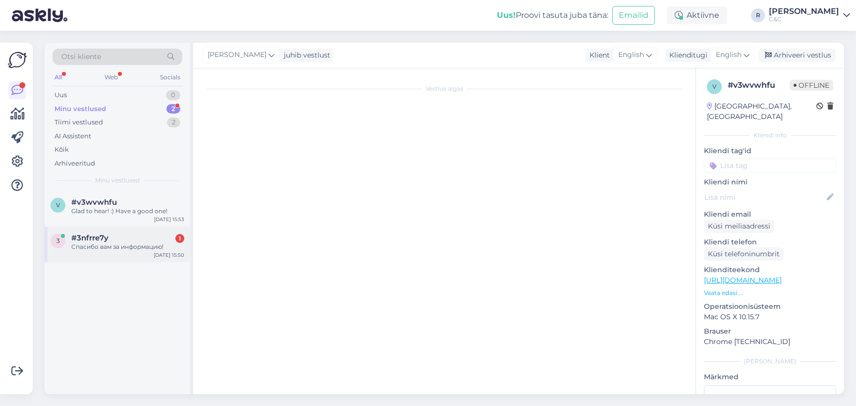
scroll to position [518, 0]
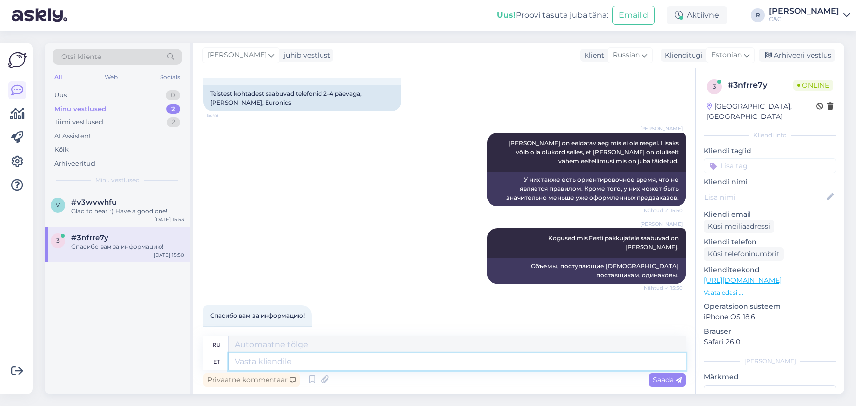
click at [340, 365] on textarea at bounding box center [457, 361] width 457 height 17
click at [770, 57] on icon at bounding box center [768, 55] width 7 height 7
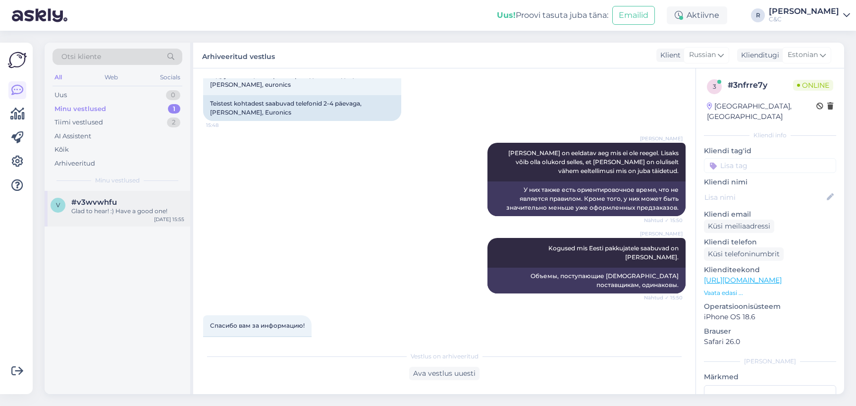
click at [170, 207] on div "Glad to hear! :) Have a good one!" at bounding box center [127, 211] width 113 height 9
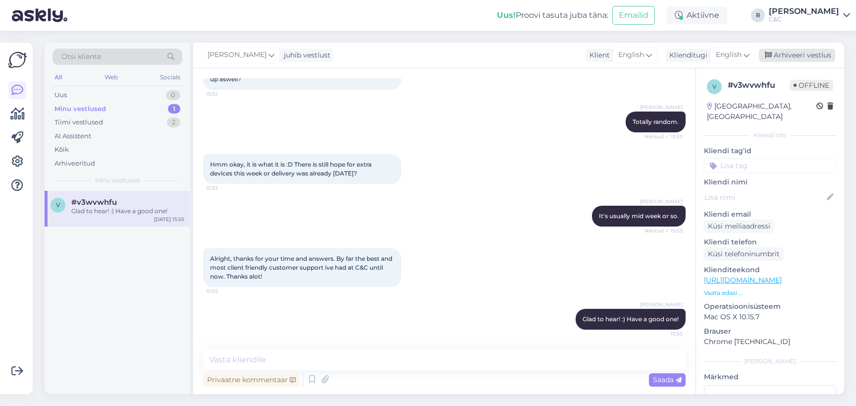
click at [784, 54] on div "Arhiveeri vestlus" at bounding box center [797, 55] width 76 height 13
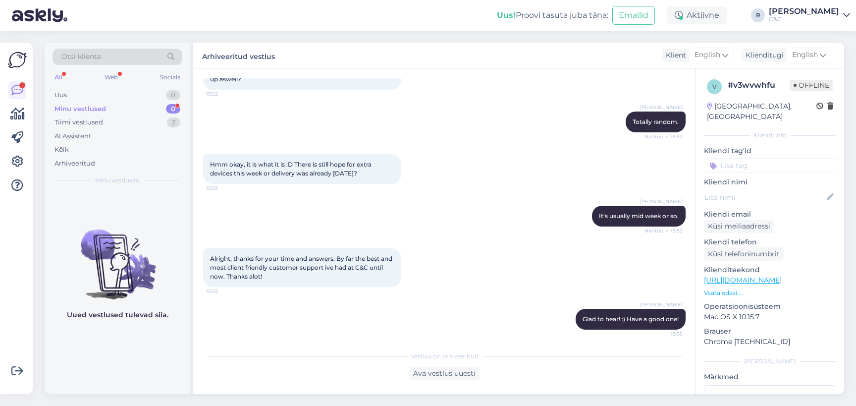
click at [129, 56] on div "Otsi kliente" at bounding box center [118, 57] width 130 height 16
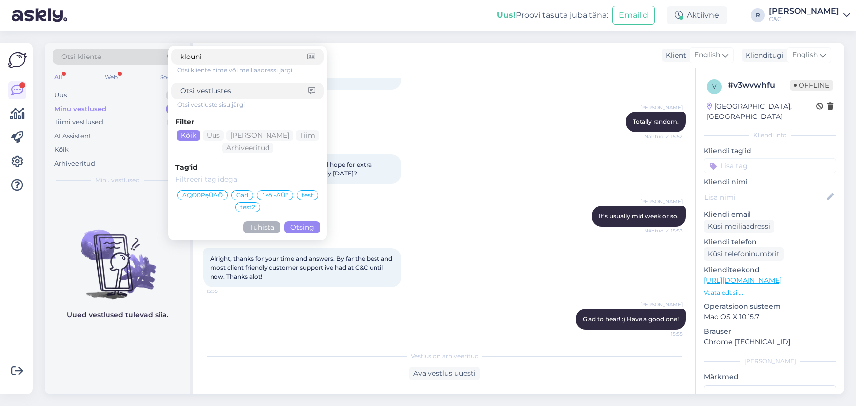
type input "klounid"
click button "Otsing" at bounding box center [302, 227] width 36 height 12
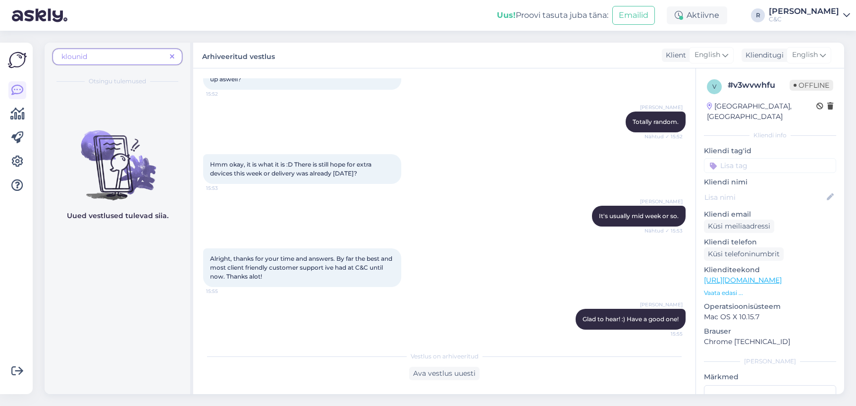
click at [157, 56] on span "klounid" at bounding box center [113, 57] width 105 height 10
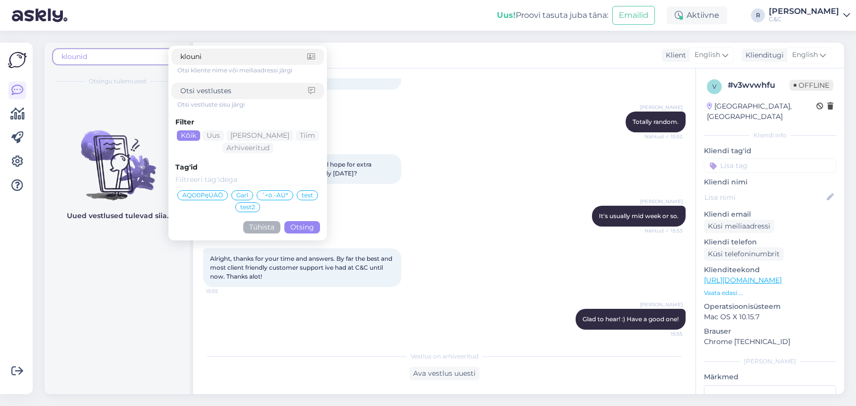
type input "kloun"
click button "Otsing" at bounding box center [302, 227] width 36 height 12
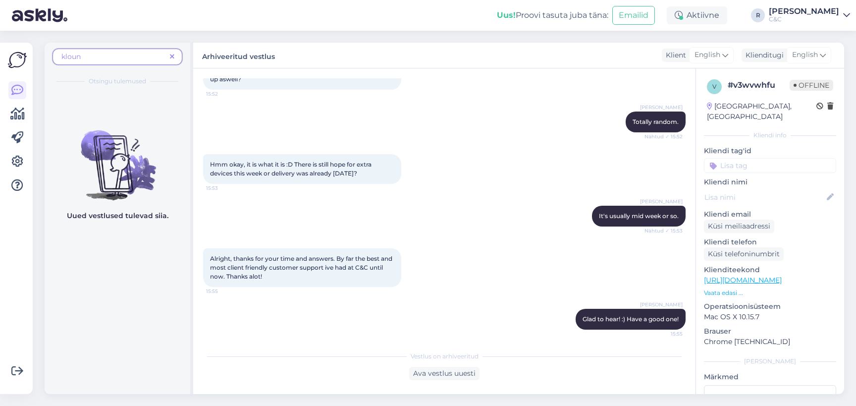
click at [169, 55] on span at bounding box center [172, 57] width 12 height 10
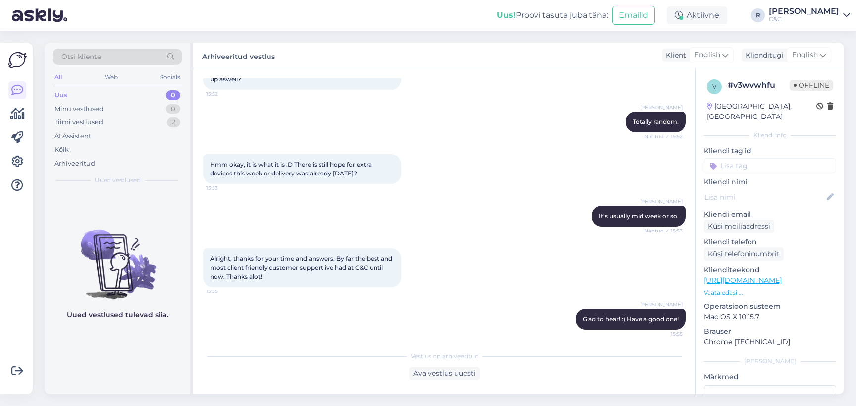
click at [114, 60] on div "Otsi kliente" at bounding box center [118, 57] width 130 height 16
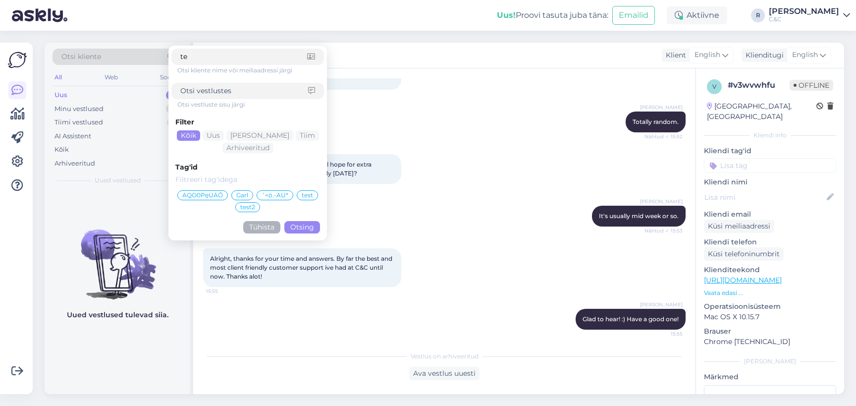
type input "t"
click at [210, 95] on input at bounding box center [244, 91] width 128 height 10
type input "kloun"
click button "Otsing" at bounding box center [302, 227] width 36 height 12
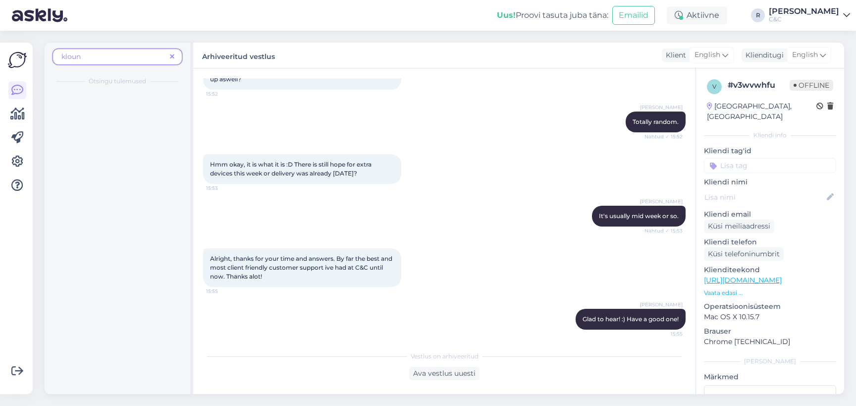
click at [132, 58] on span "kloun" at bounding box center [113, 57] width 105 height 10
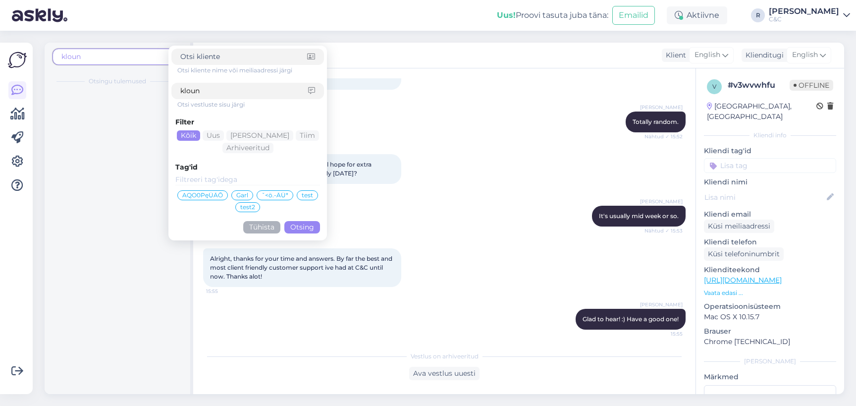
click at [213, 94] on input "kloun" at bounding box center [244, 91] width 128 height 10
type input "klounid"
click button "Otsing" at bounding box center [302, 227] width 36 height 12
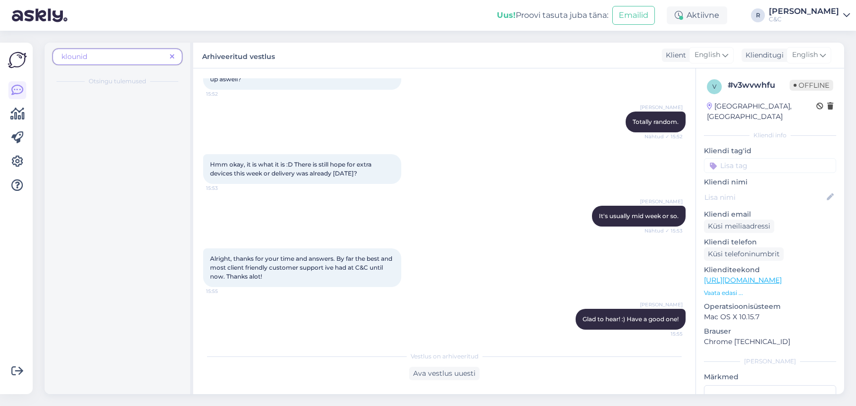
click at [136, 86] on div "klounid Otsingu tulemused" at bounding box center [118, 67] width 146 height 49
click at [170, 57] on icon at bounding box center [172, 57] width 4 height 7
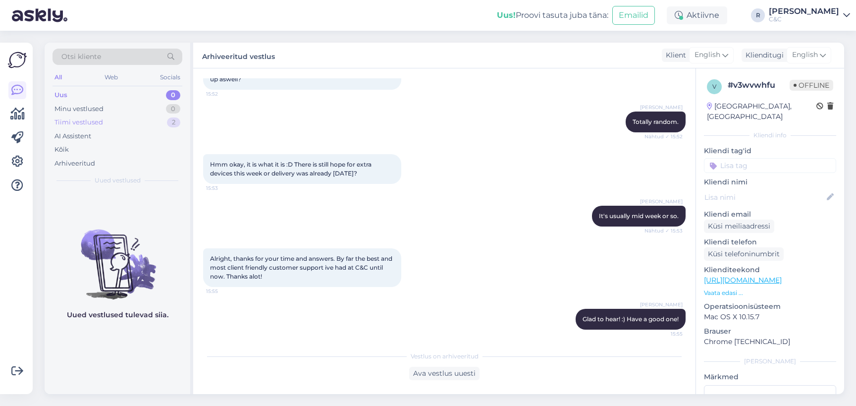
click at [143, 122] on div "Tiimi vestlused 2" at bounding box center [118, 122] width 130 height 14
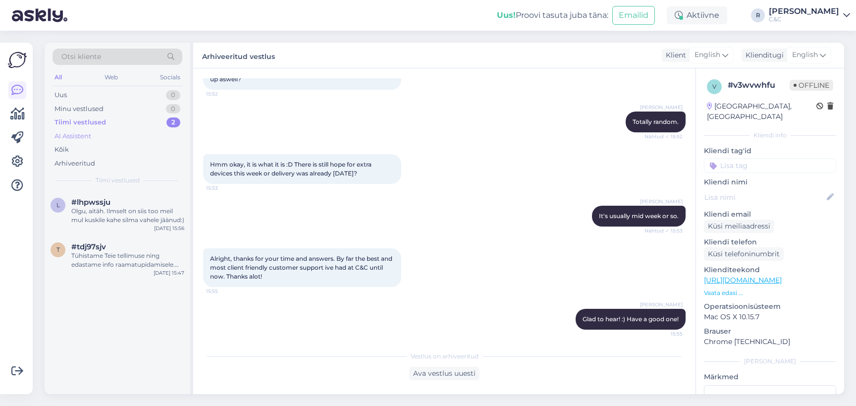
click at [127, 135] on div "AI Assistent" at bounding box center [118, 136] width 130 height 14
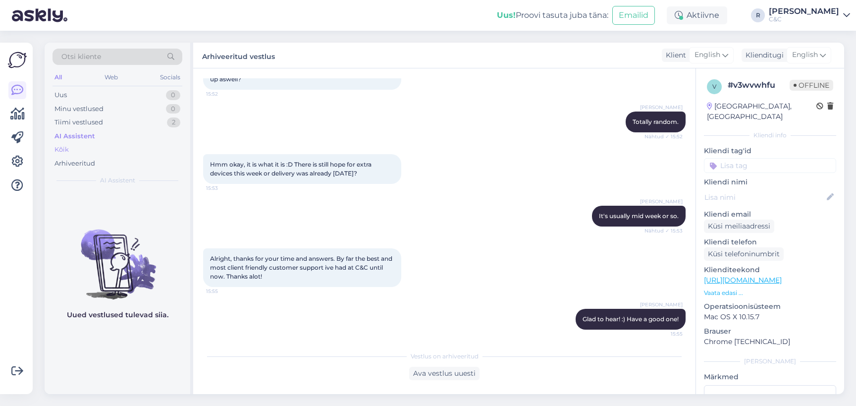
click at [107, 150] on div "Kõik" at bounding box center [118, 150] width 130 height 14
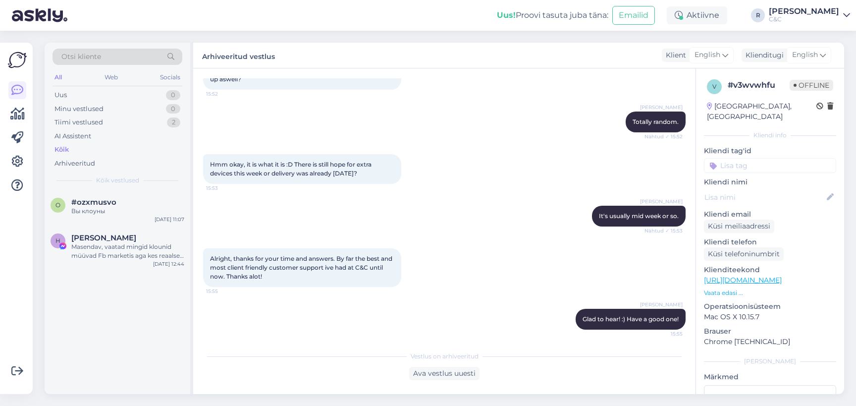
scroll to position [0, 0]
click at [122, 117] on div "Tiimi vestlused 2" at bounding box center [118, 122] width 130 height 14
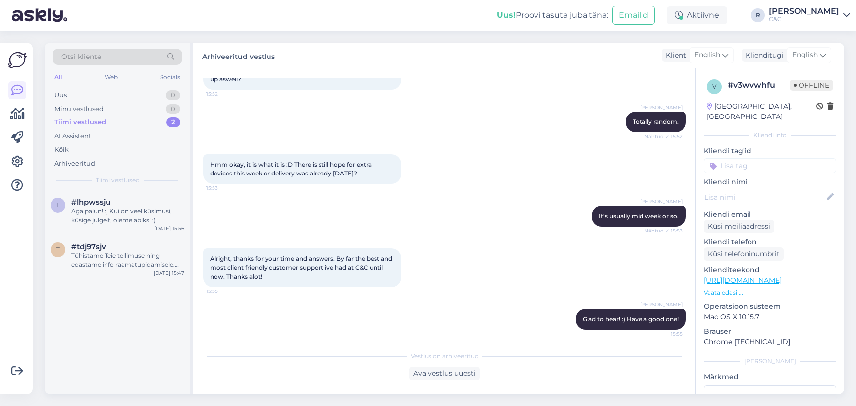
click at [118, 126] on div "Tiimi vestlused 2" at bounding box center [118, 122] width 130 height 14
click at [99, 217] on div "Aga palun! :) Kui on veel küsimusi, küsige julgelt, oleme abiks! :)" at bounding box center [127, 216] width 113 height 18
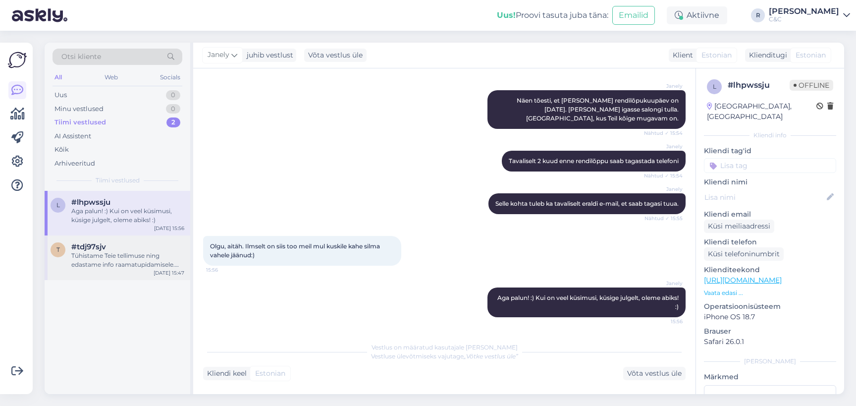
click at [111, 262] on div "Tühistame Teie tellimuse ning edastame info raamatupidamisele. Tagasikanne tule…" at bounding box center [127, 260] width 113 height 18
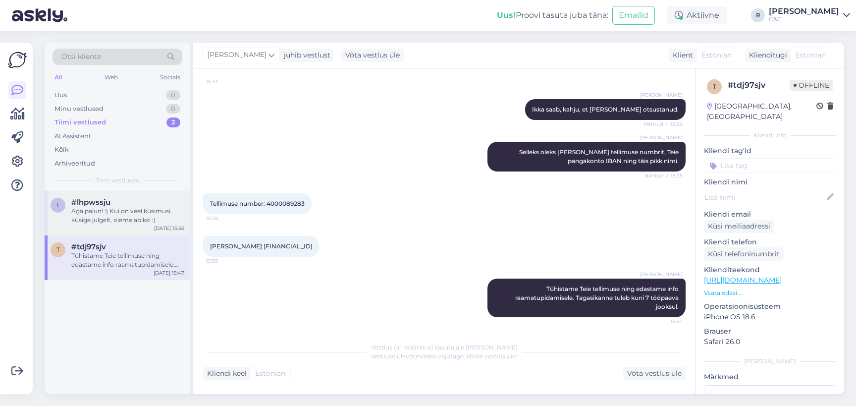
click at [123, 218] on div "Aga palun! :) Kui on veel küsimusi, küsige julgelt, oleme abiks! :)" at bounding box center [127, 216] width 113 height 18
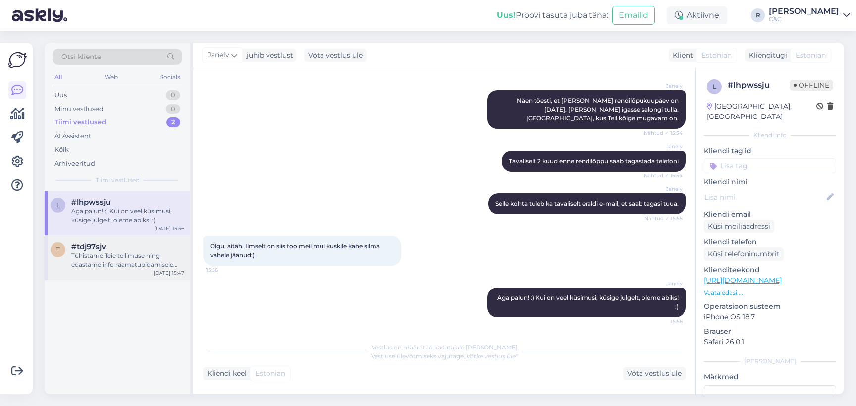
click at [84, 258] on div "Tühistame Teie tellimuse ning edastame info raamatupidamisele. Tagasikanne tule…" at bounding box center [127, 260] width 113 height 18
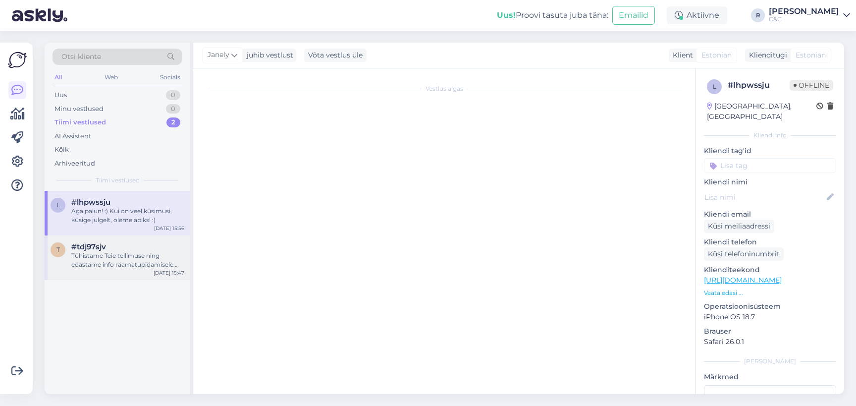
scroll to position [177, 0]
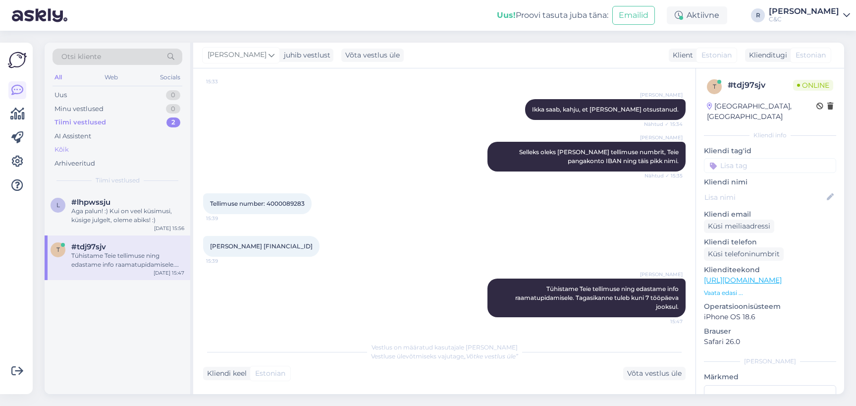
click at [115, 143] on div "Kõik" at bounding box center [118, 150] width 130 height 14
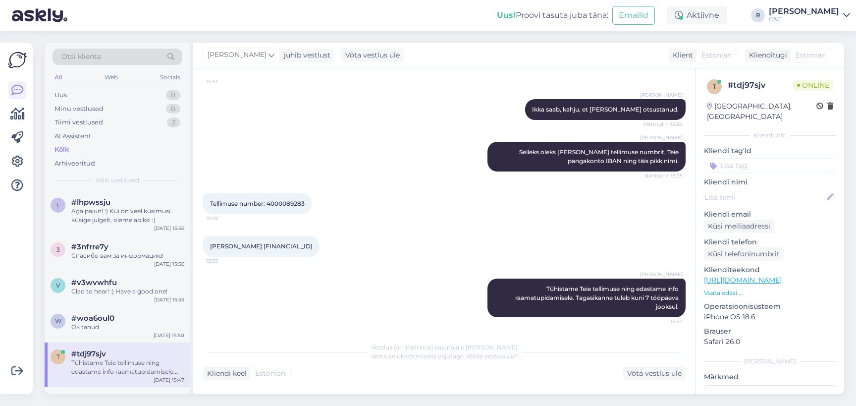
click at [110, 150] on div "Kõik" at bounding box center [118, 150] width 130 height 14
click at [108, 211] on div "Aga palun! :) Kui on veel küsimusi, küsige julgelt, oleme abiks! :)" at bounding box center [127, 216] width 113 height 18
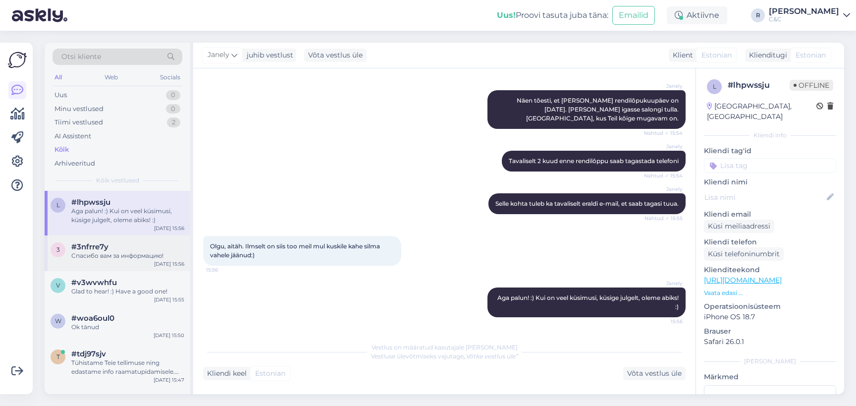
click at [120, 257] on div "Спасибо вам за информацию!" at bounding box center [127, 255] width 113 height 9
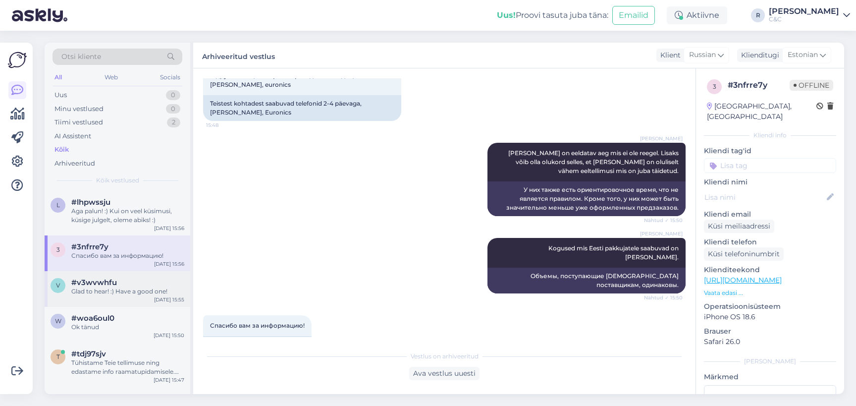
click at [117, 288] on div "Glad to hear! :) Have a good one!" at bounding box center [127, 291] width 113 height 9
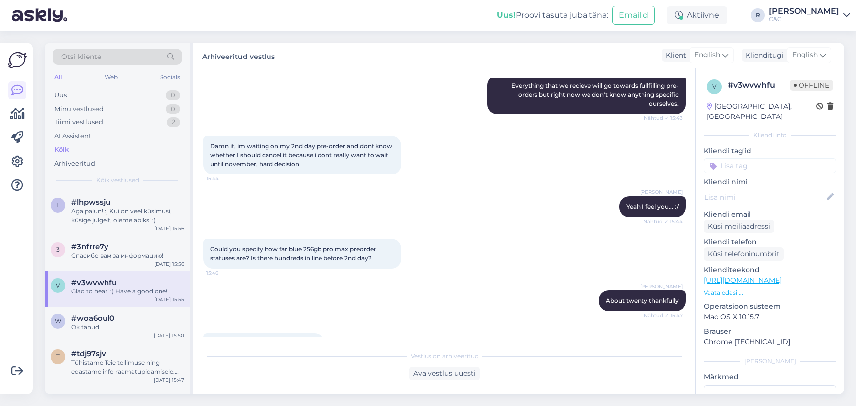
scroll to position [0, 0]
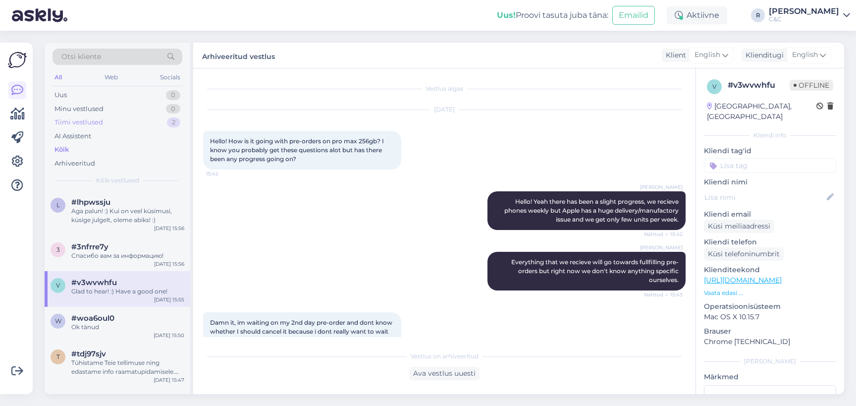
click at [122, 124] on div "Tiimi vestlused 2" at bounding box center [118, 122] width 130 height 14
